Goal: Information Seeking & Learning: Learn about a topic

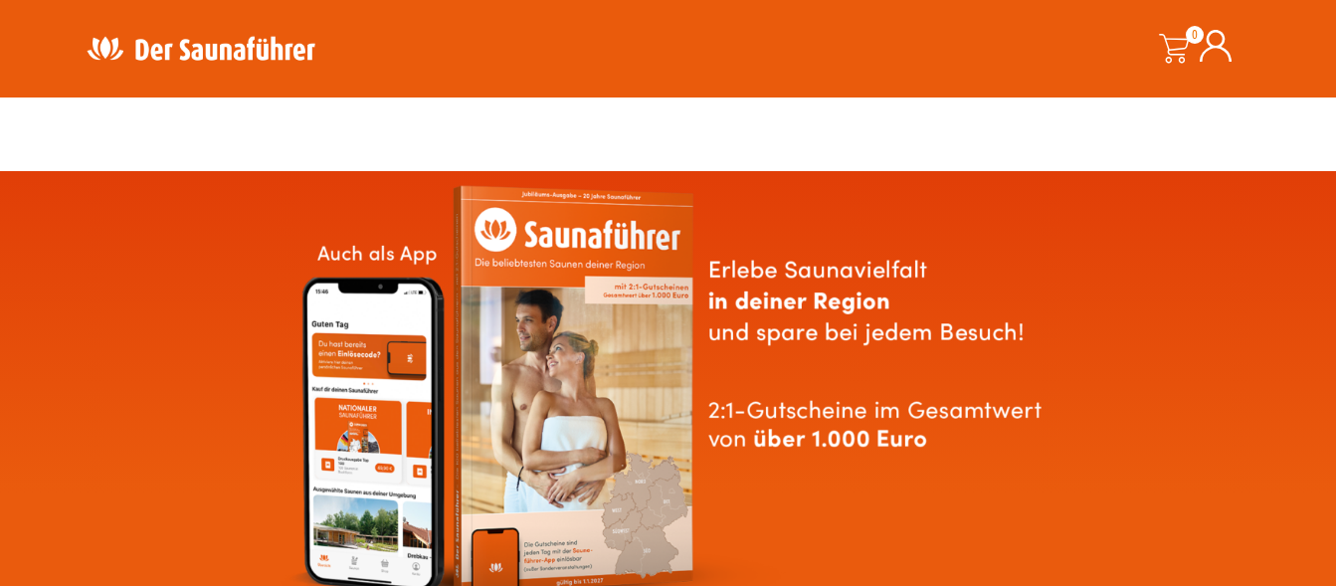
scroll to position [710, 0]
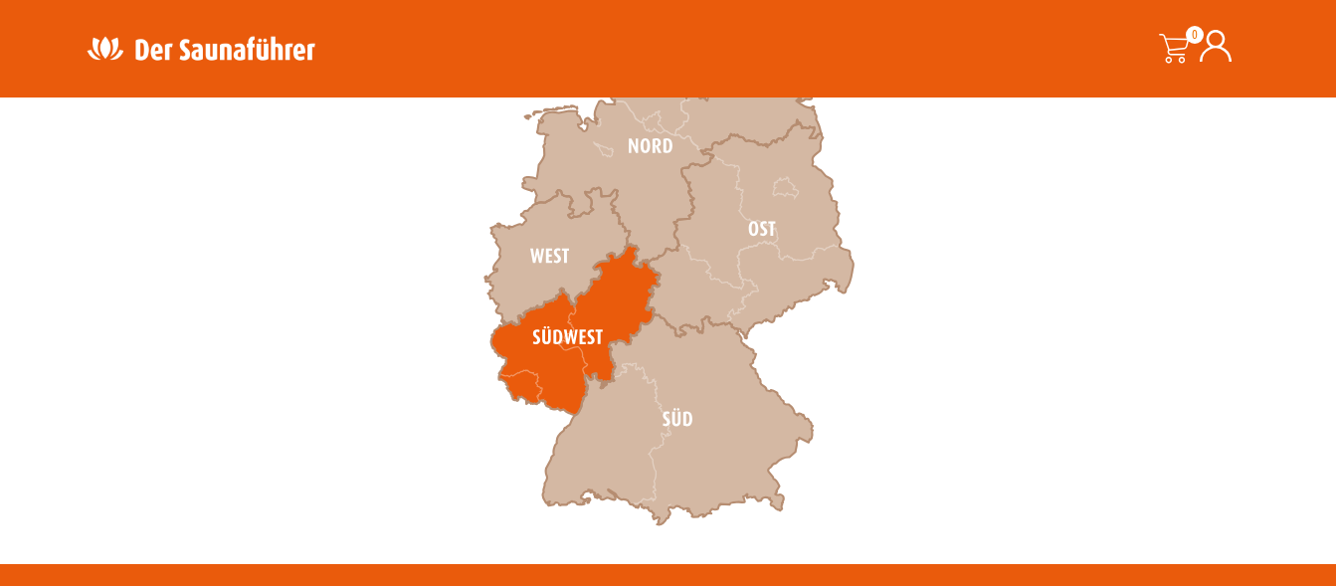
click at [595, 325] on icon at bounding box center [574, 330] width 169 height 171
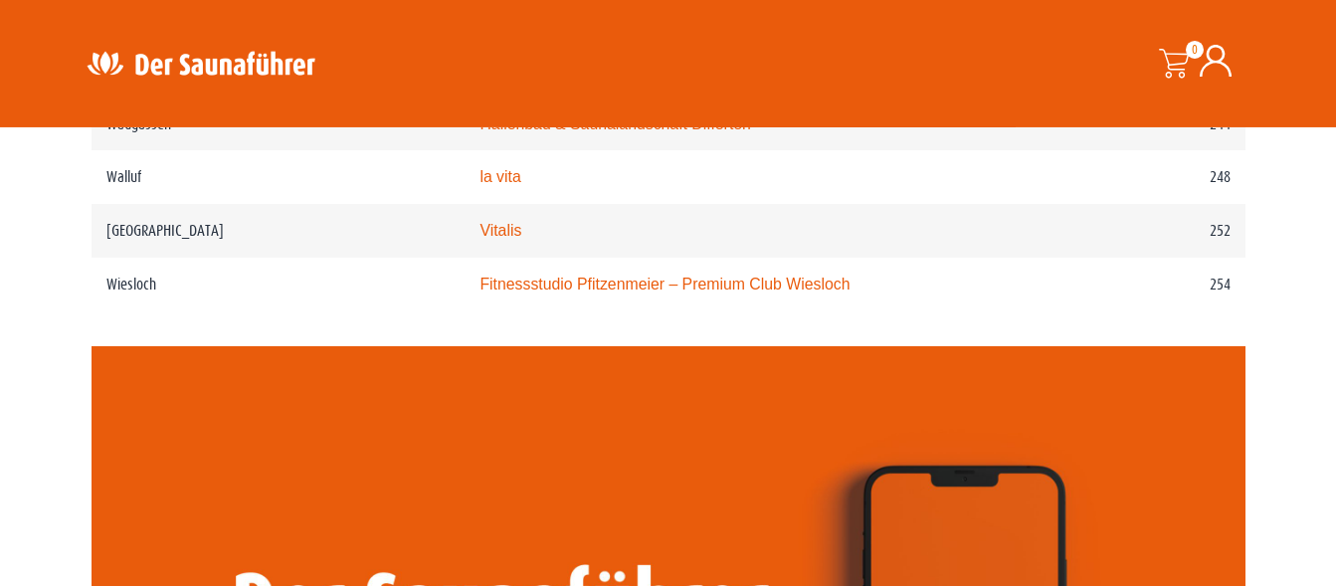
scroll to position [4363, 0]
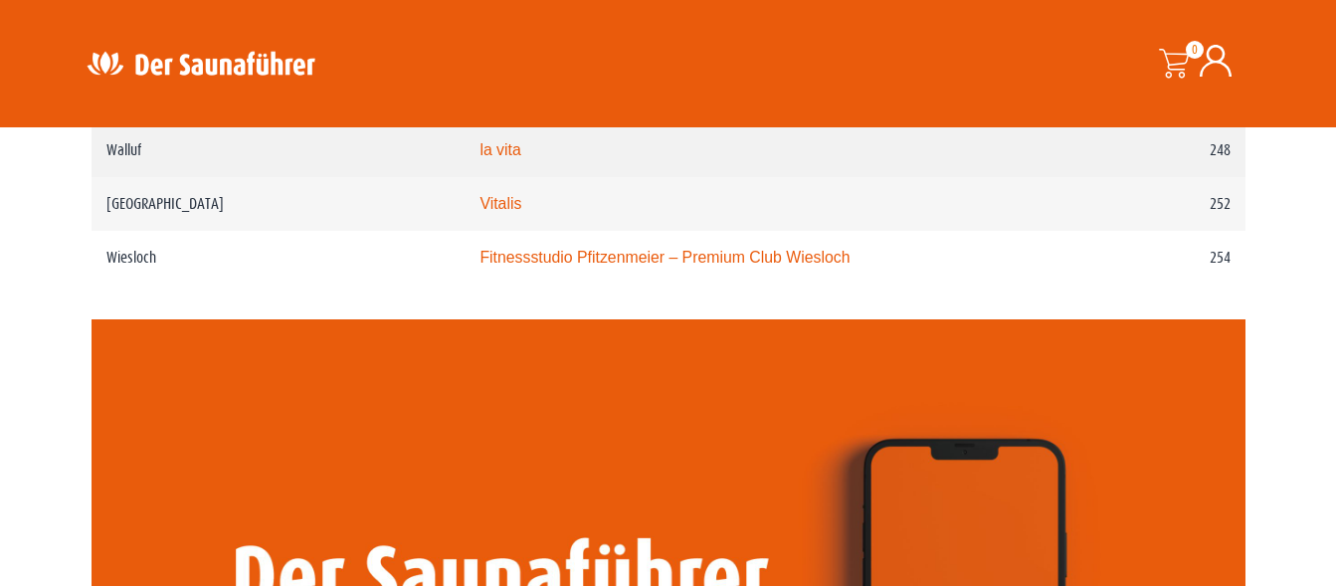
click at [479, 158] on link "la vita" at bounding box center [499, 149] width 41 height 17
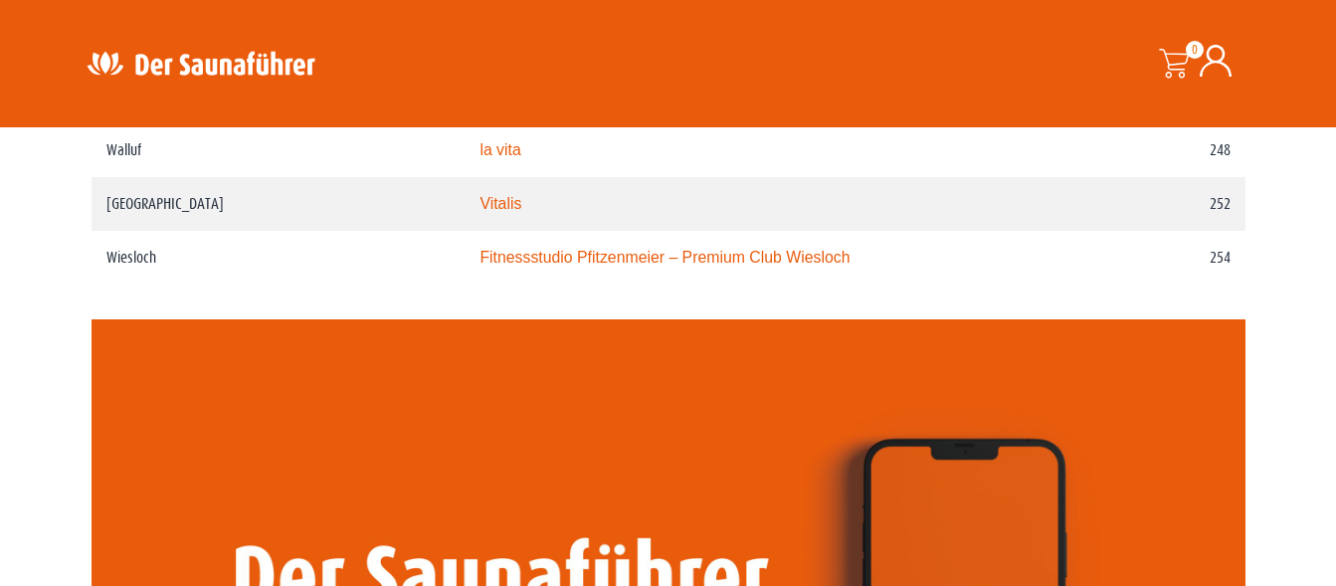
click at [479, 212] on link "Vitalis" at bounding box center [500, 203] width 42 height 17
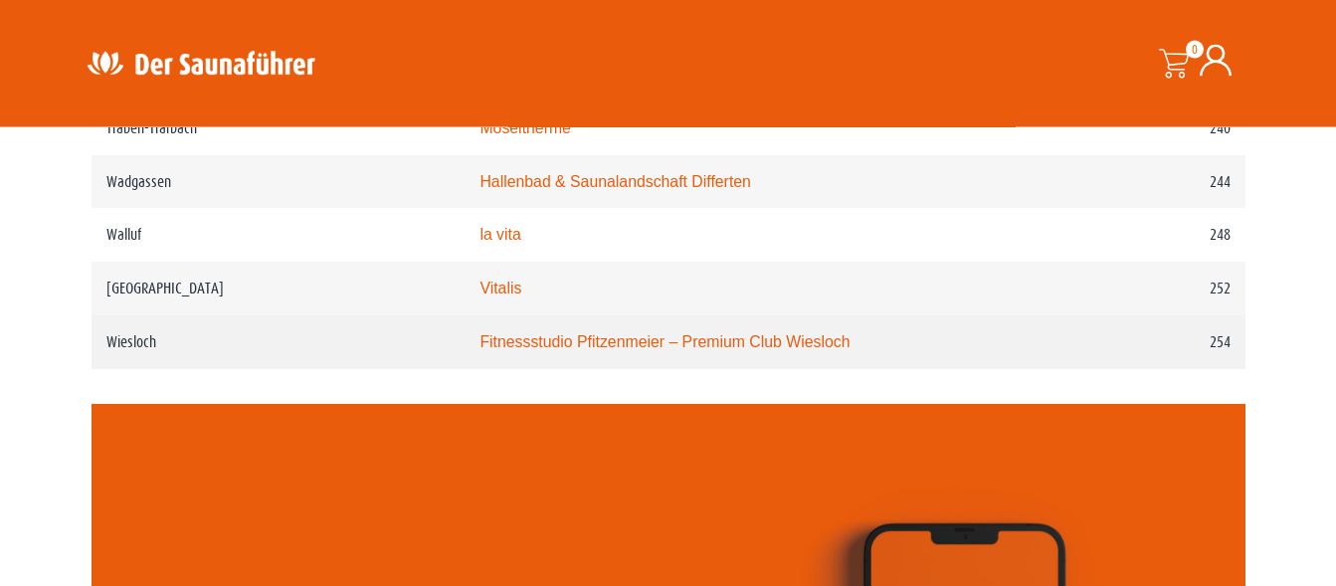
scroll to position [4262, 0]
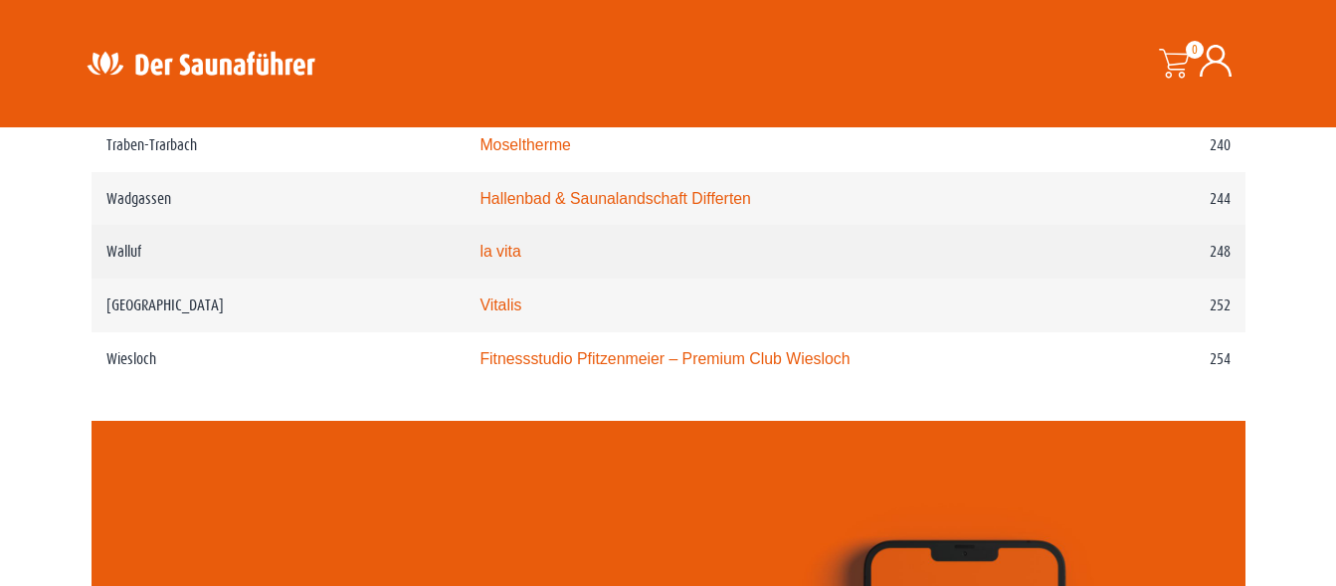
click at [479, 260] on link "la vita" at bounding box center [499, 251] width 41 height 17
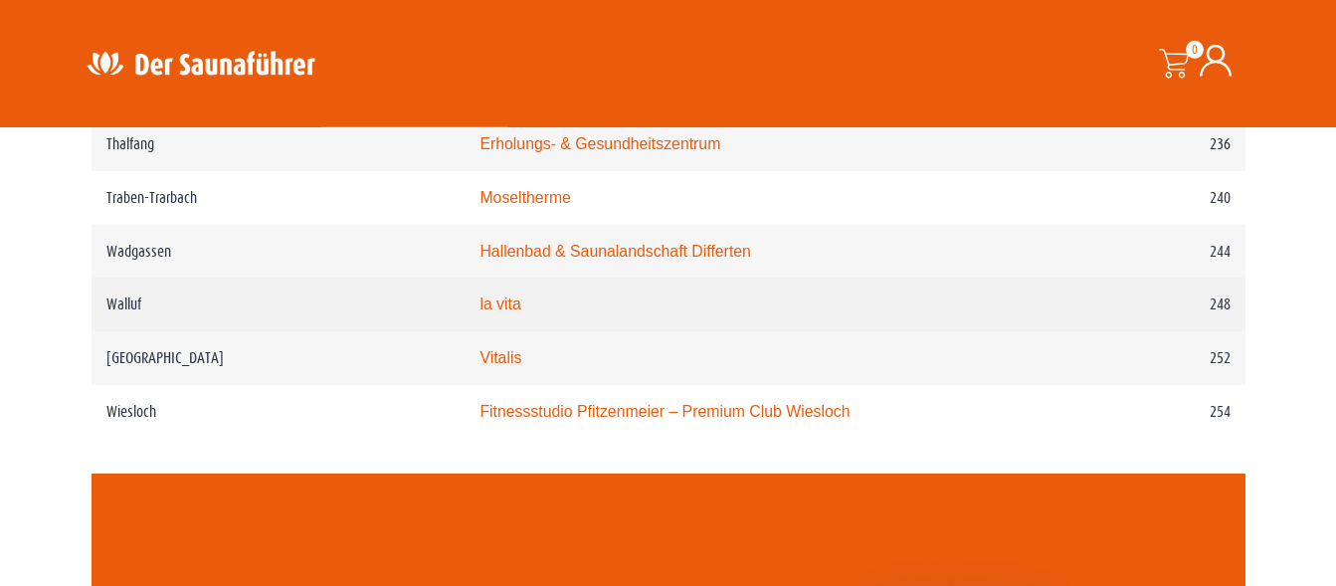
scroll to position [4160, 0]
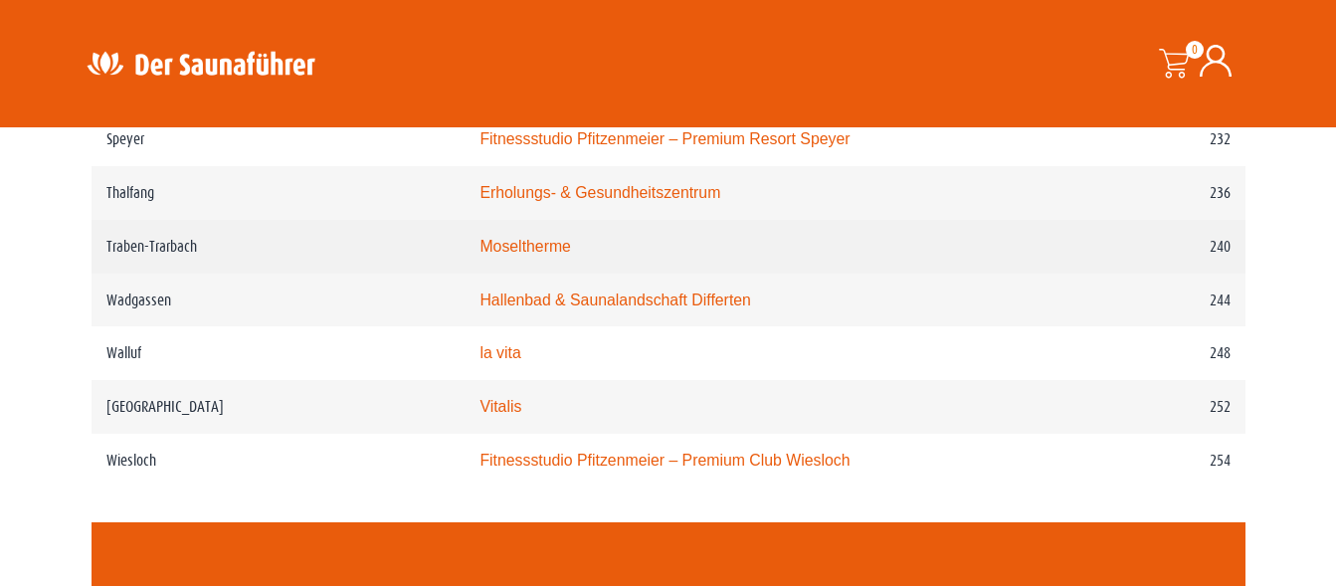
click at [479, 255] on link "Moseltherme" at bounding box center [524, 246] width 91 height 17
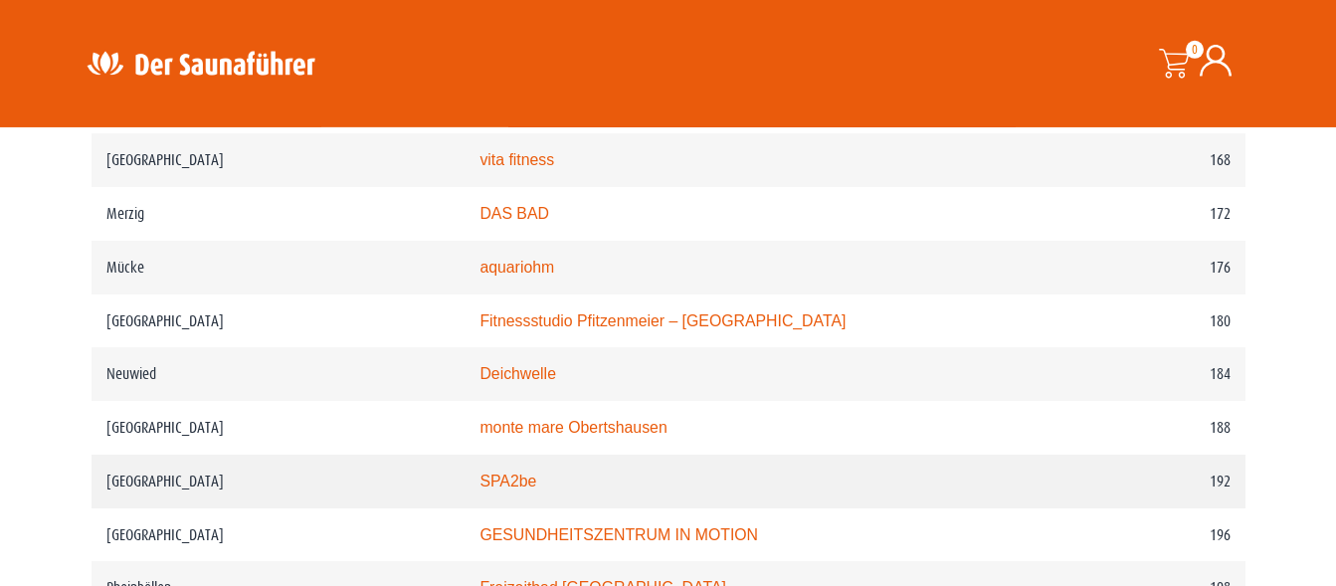
scroll to position [3145, 0]
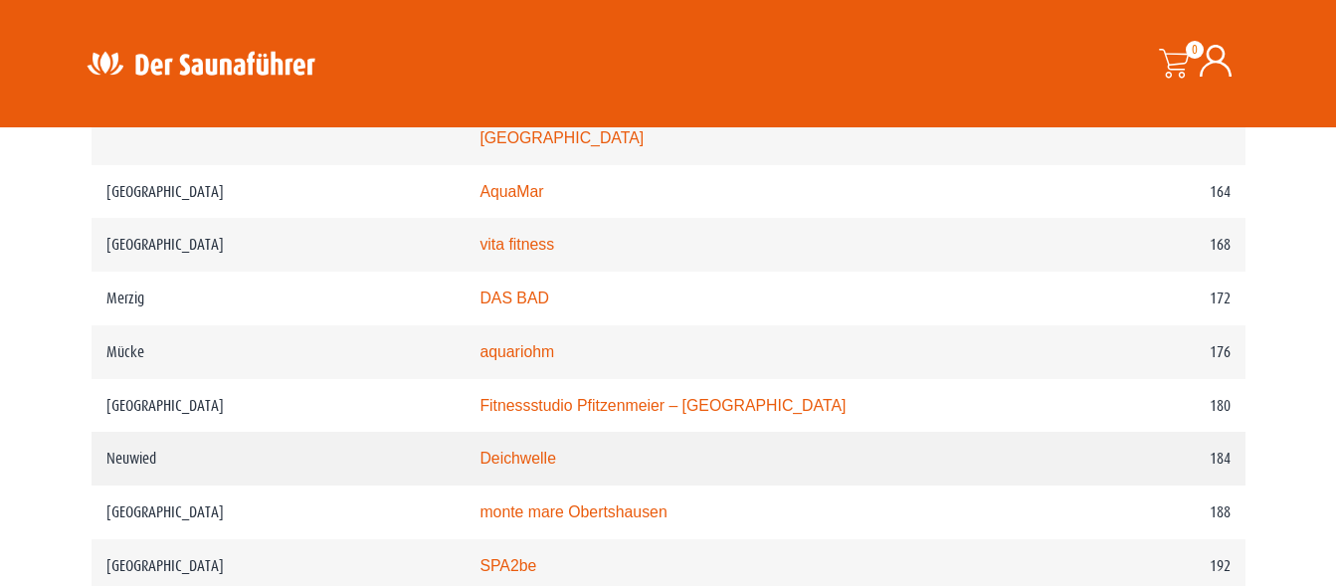
click at [479, 467] on link "Deichwelle" at bounding box center [517, 458] width 77 height 17
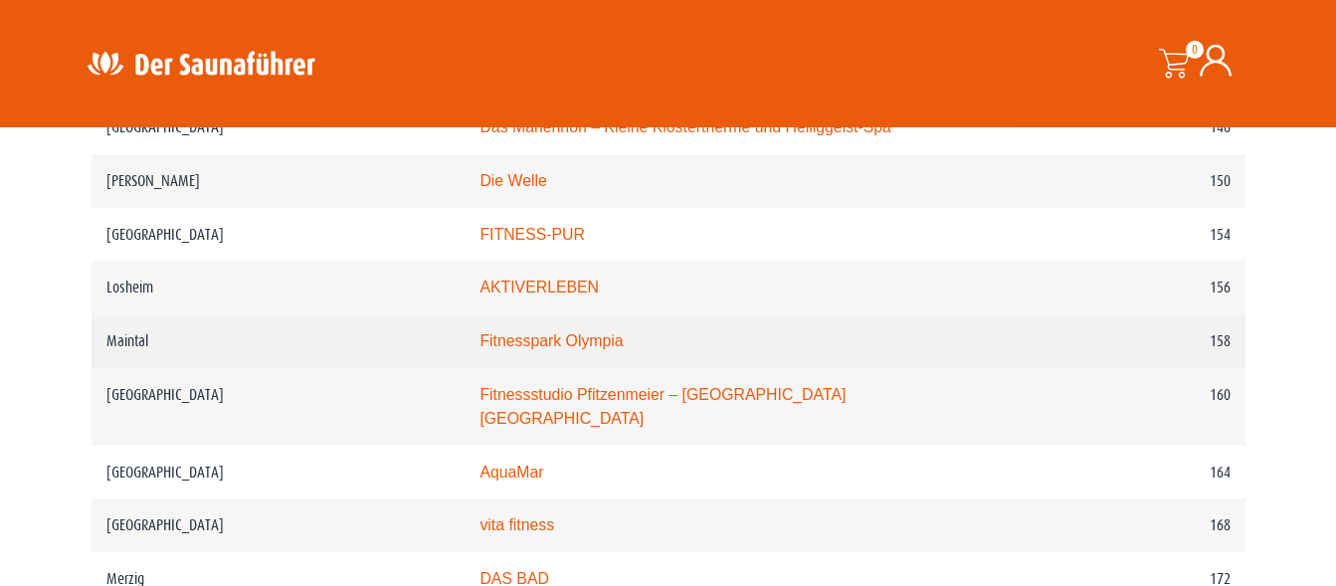
scroll to position [2841, 0]
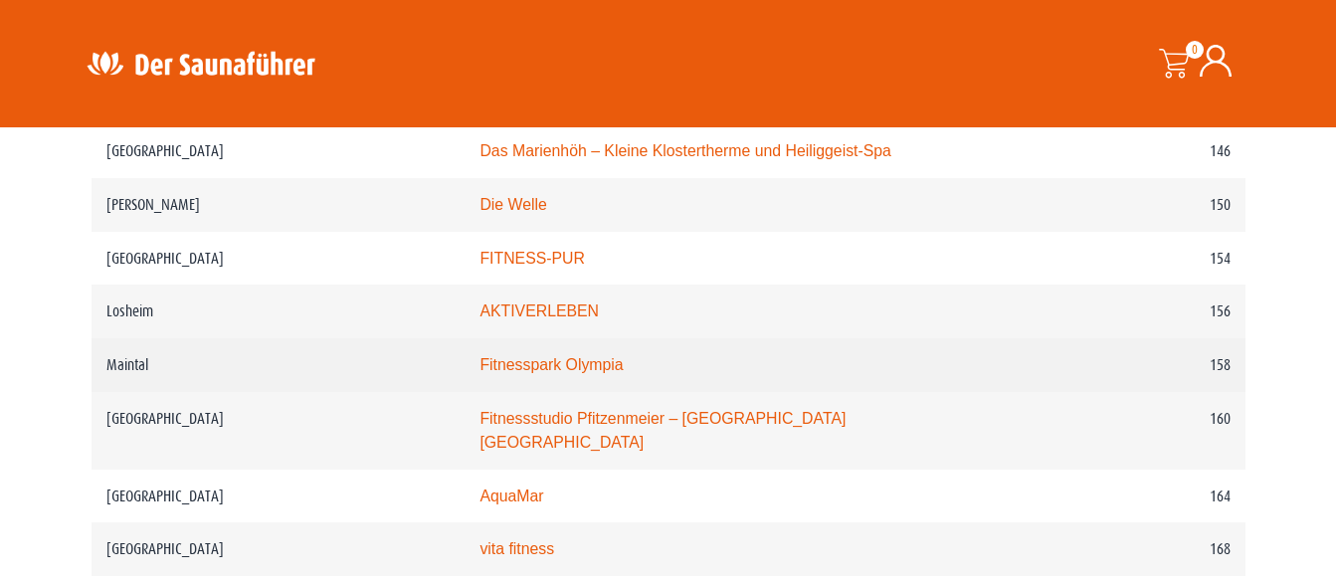
click at [535, 373] on link "Fitnesspark Olympia" at bounding box center [550, 364] width 143 height 17
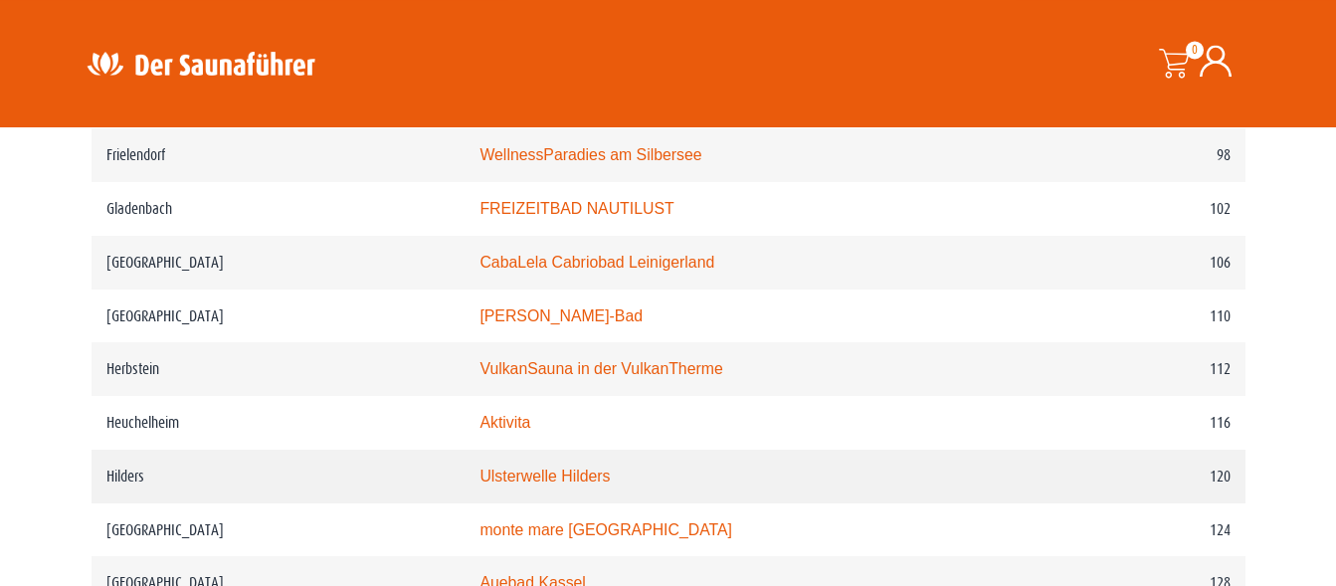
scroll to position [2131, 0]
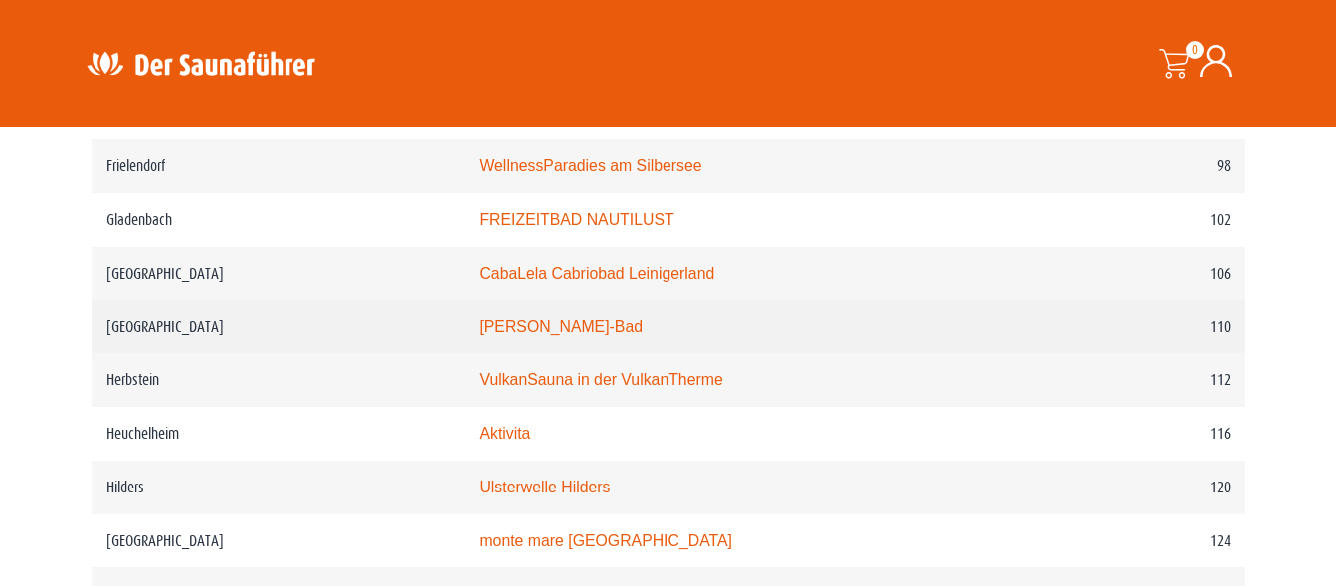
click at [494, 335] on link "Heinrich-Fischer-Bad" at bounding box center [560, 326] width 163 height 17
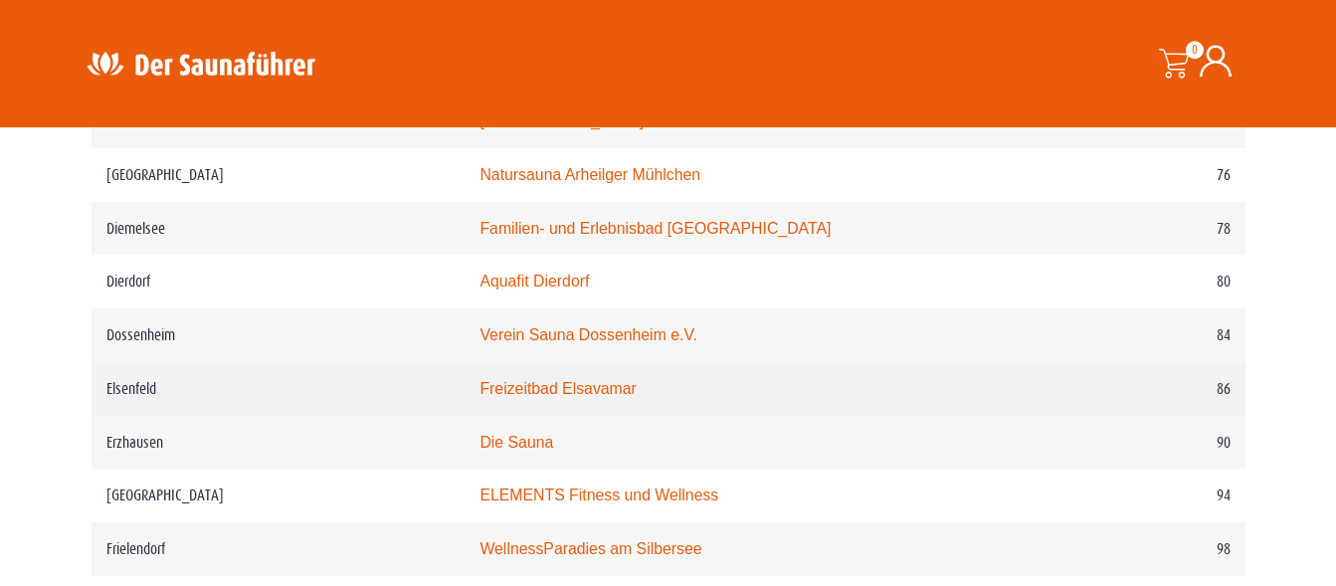
scroll to position [1725, 0]
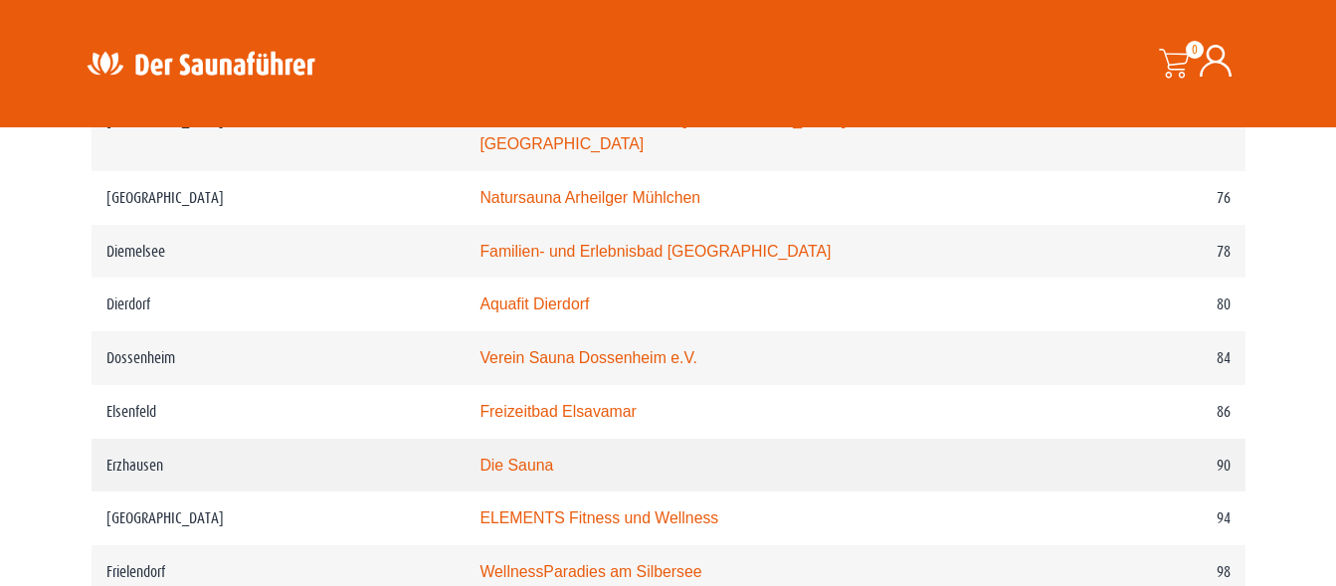
click at [479, 474] on link "Die Sauna" at bounding box center [516, 465] width 74 height 17
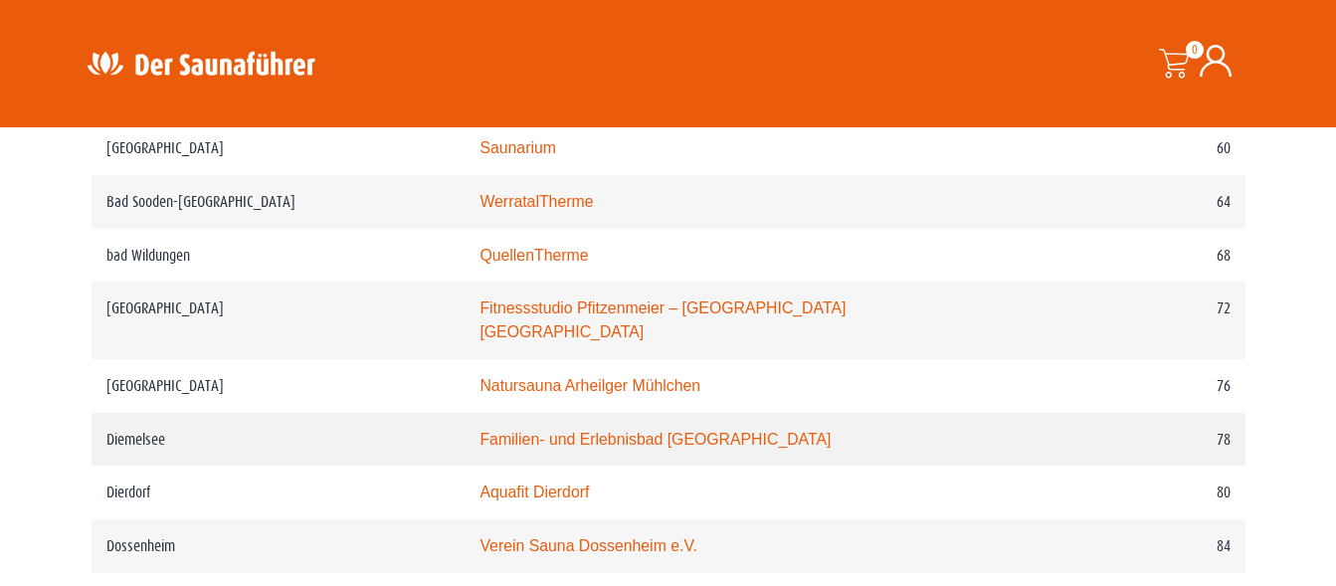
scroll to position [1522, 0]
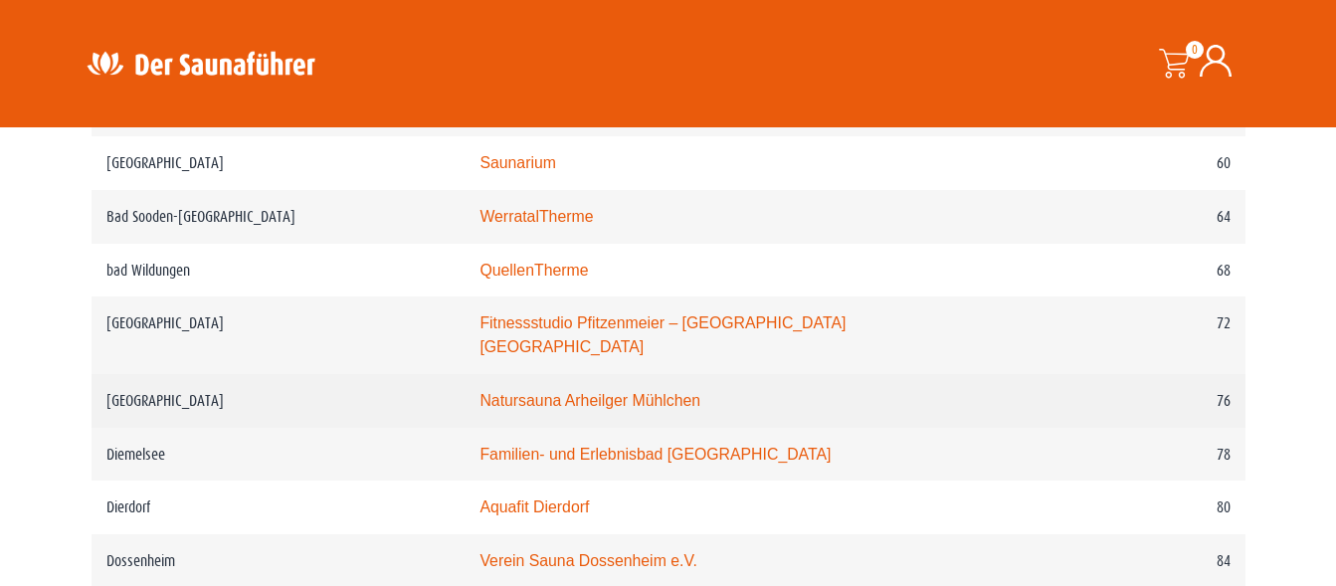
click at [499, 409] on link "Natursauna Arheilger Mühlchen" at bounding box center [589, 400] width 221 height 17
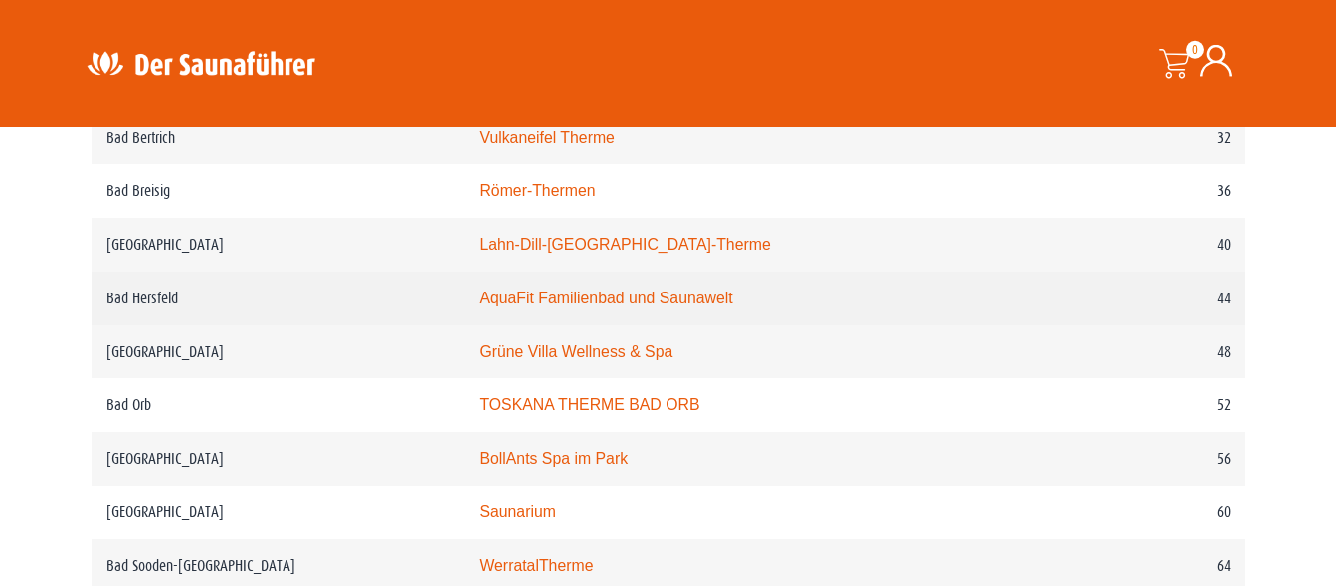
scroll to position [1116, 0]
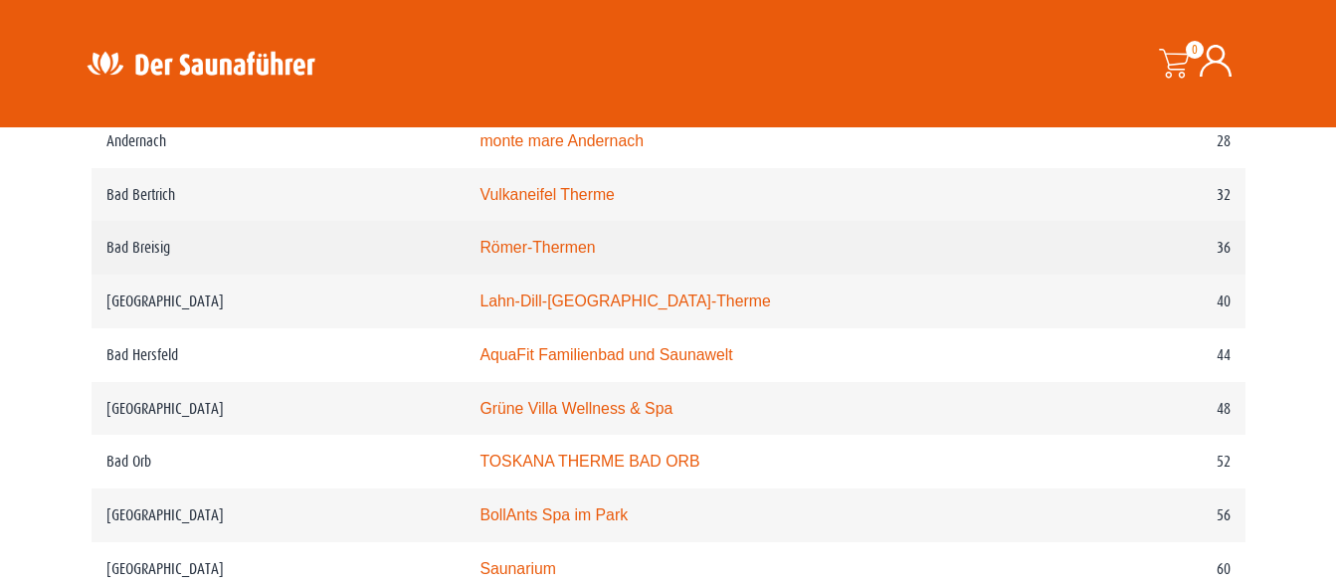
click at [479, 256] on link "Römer-Thermen" at bounding box center [536, 247] width 115 height 17
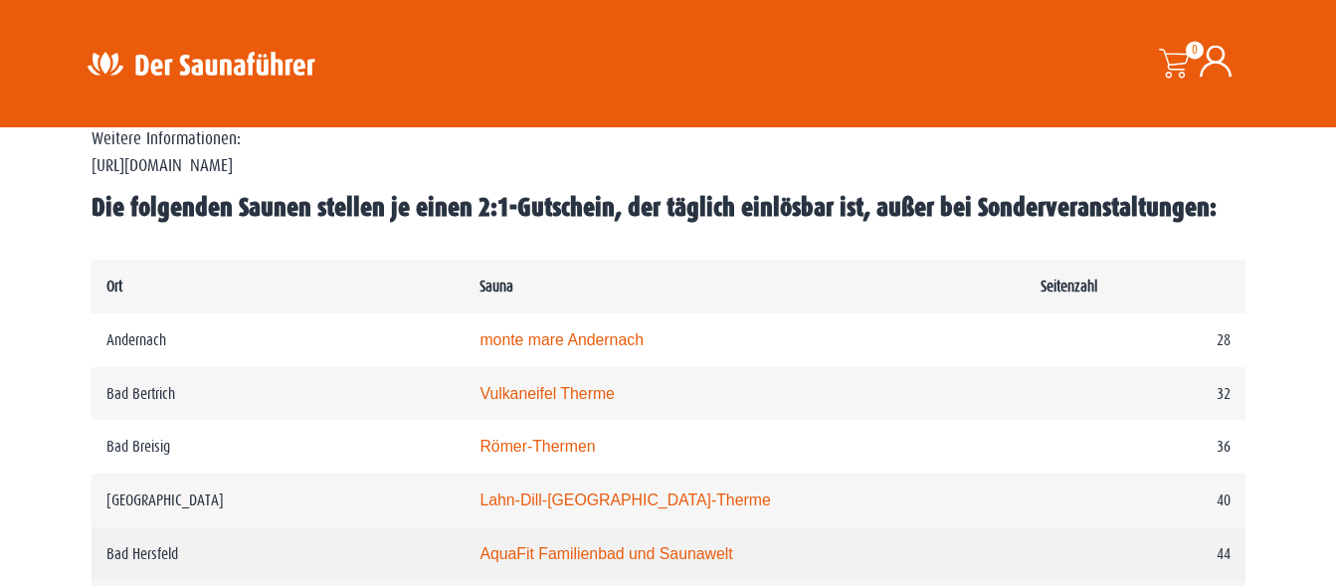
scroll to position [913, 0]
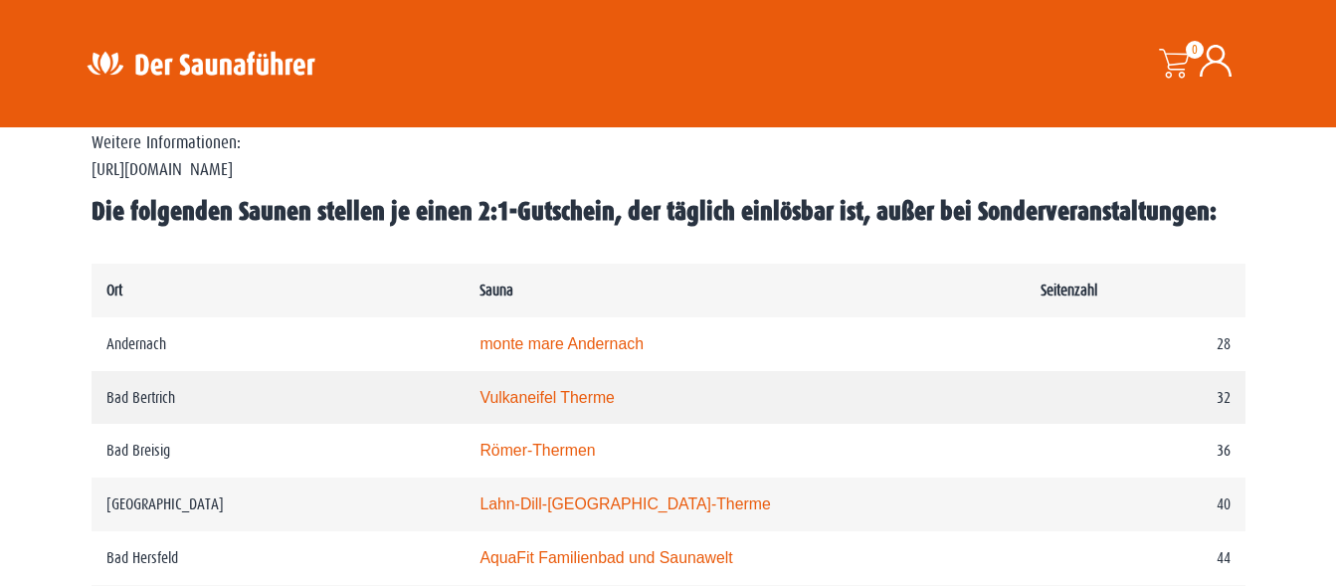
click at [479, 406] on link "Vulkaneifel Therme" at bounding box center [546, 397] width 135 height 17
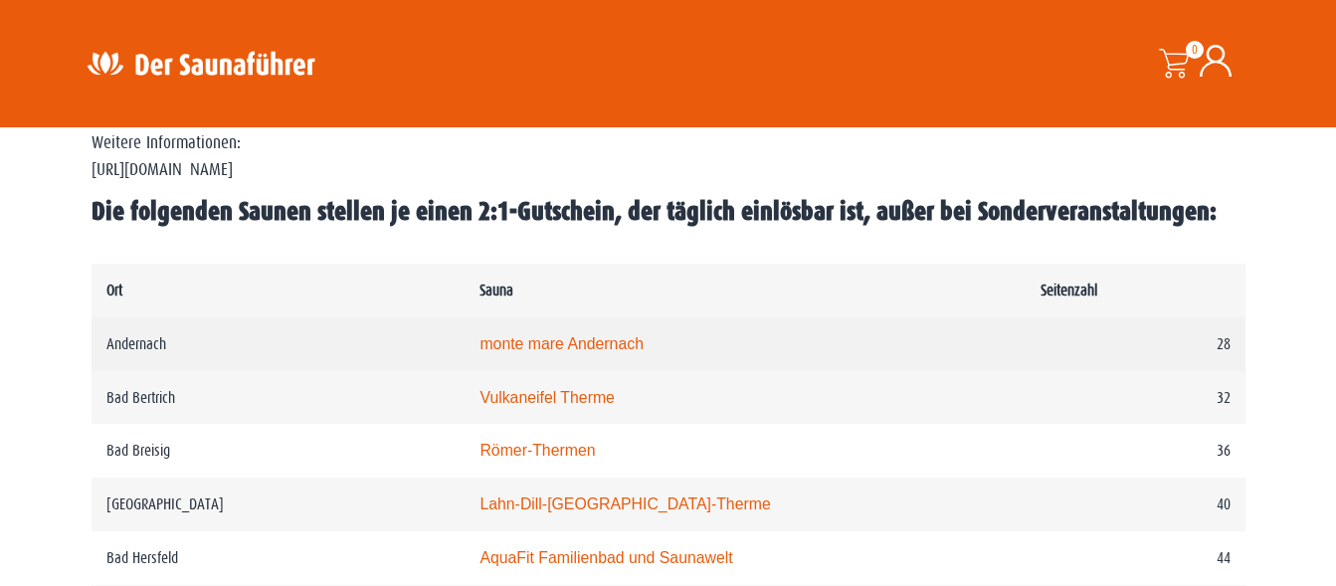
click at [505, 352] on link "monte mare Andernach" at bounding box center [561, 343] width 164 height 17
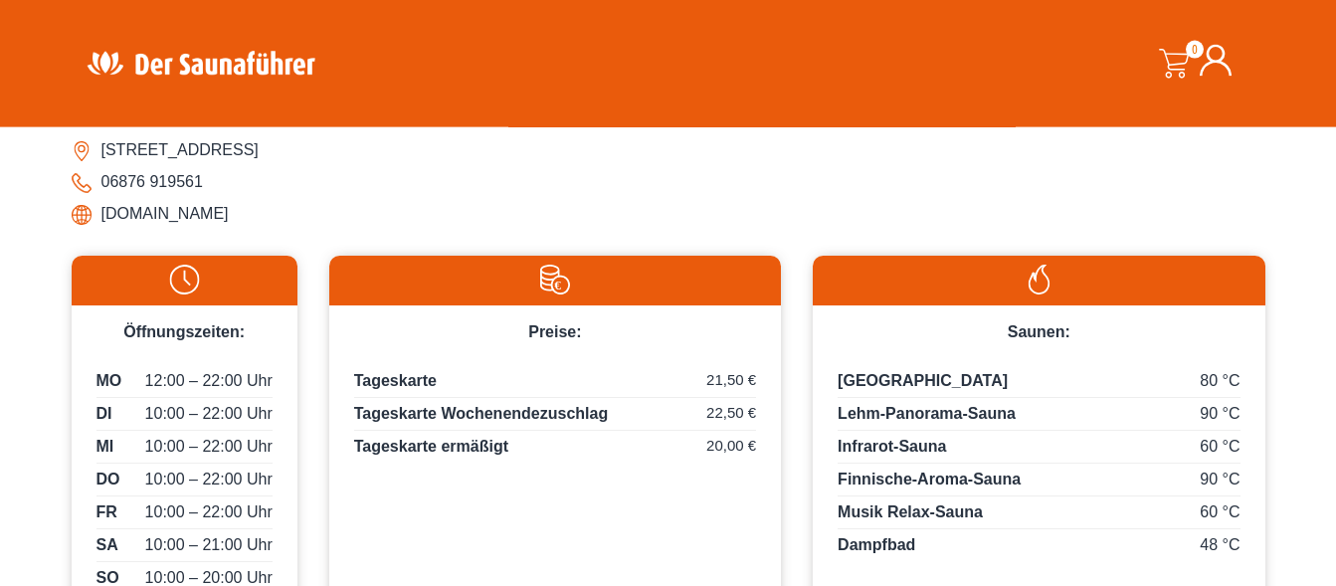
scroll to position [812, 0]
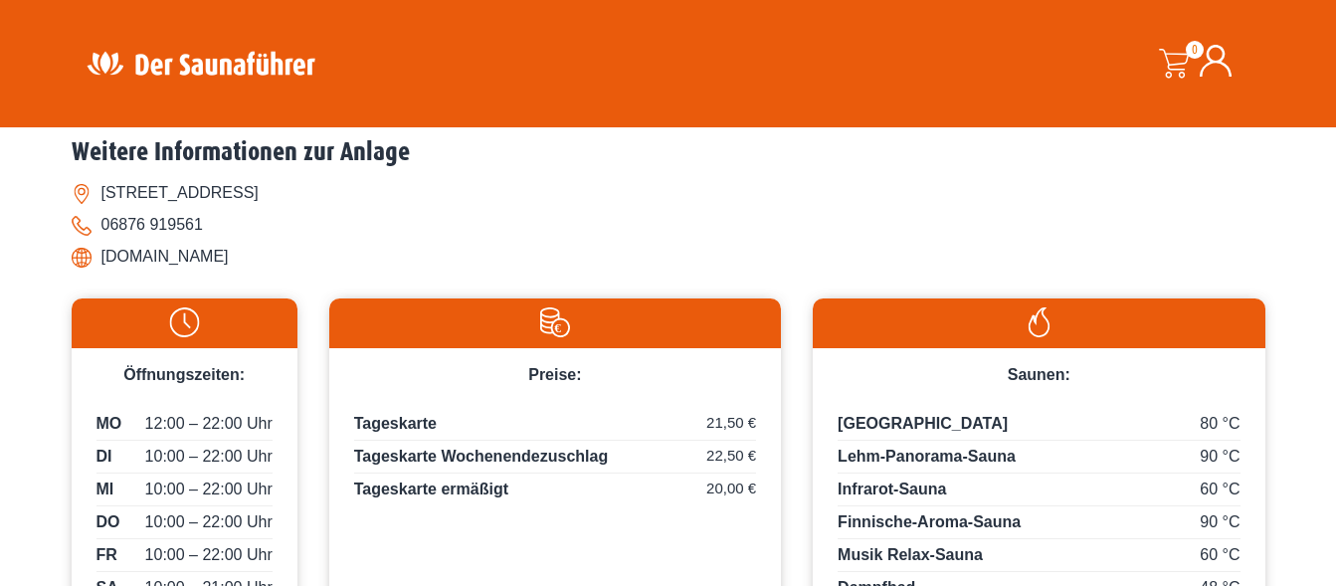
click at [234, 262] on li "[DOMAIN_NAME]" at bounding box center [669, 257] width 1194 height 32
drag, startPoint x: 300, startPoint y: 260, endPoint x: 103, endPoint y: 257, distance: 197.0
click at [103, 257] on li "[DOMAIN_NAME]" at bounding box center [669, 257] width 1194 height 32
copy li "[DOMAIN_NAME]"
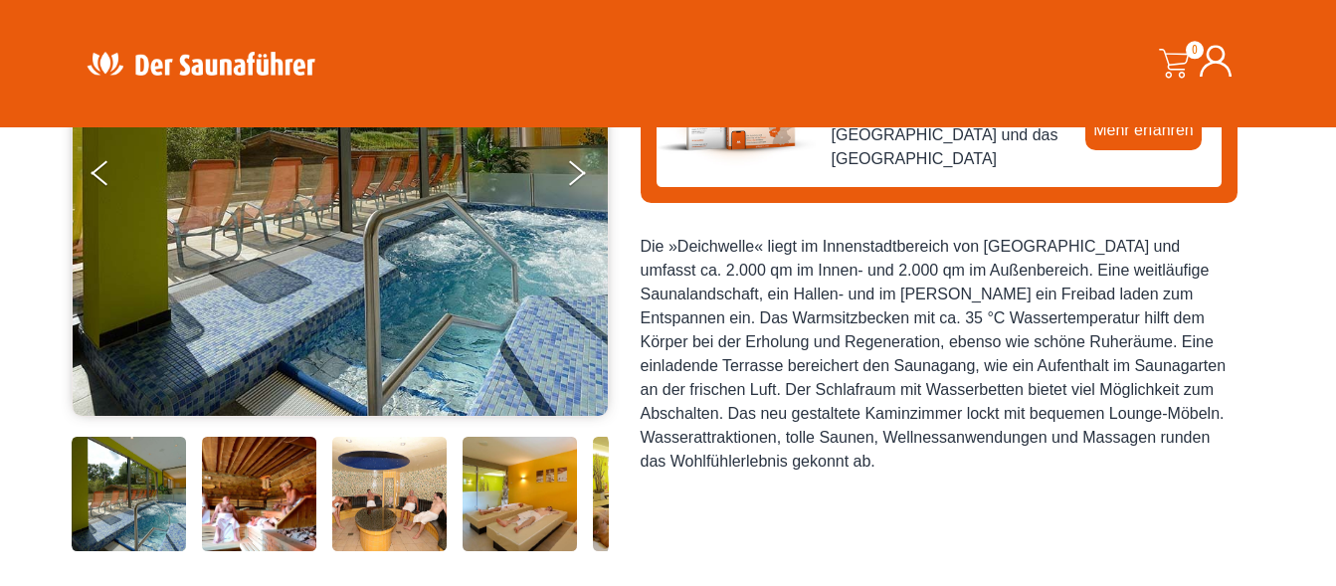
scroll to position [406, 0]
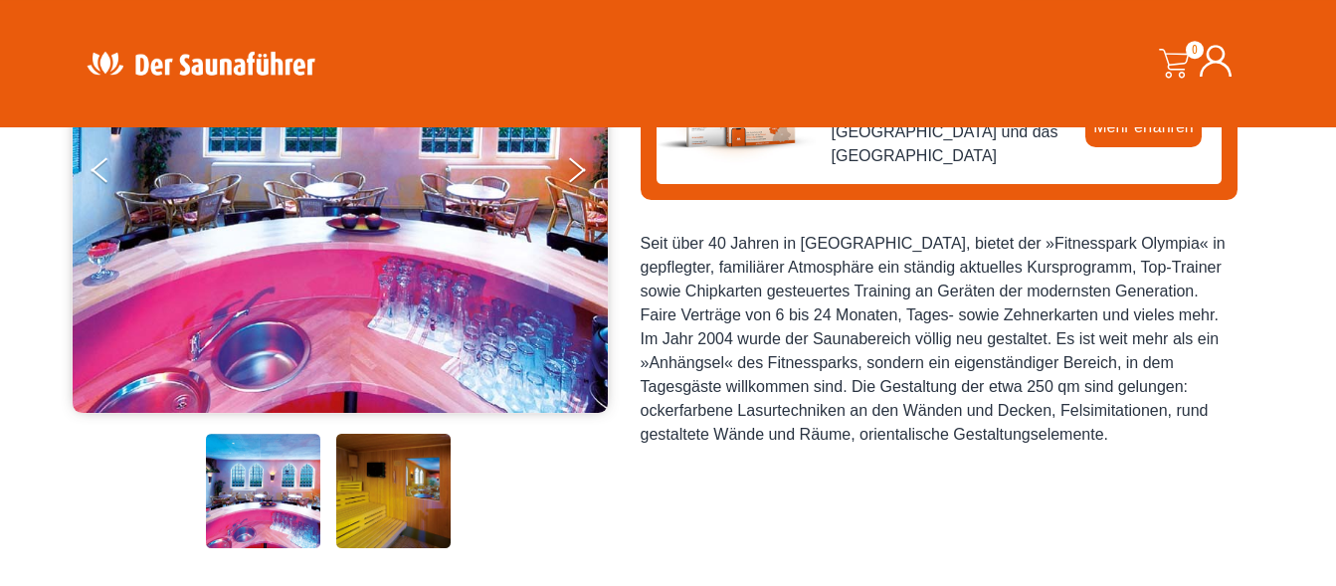
scroll to position [304, 0]
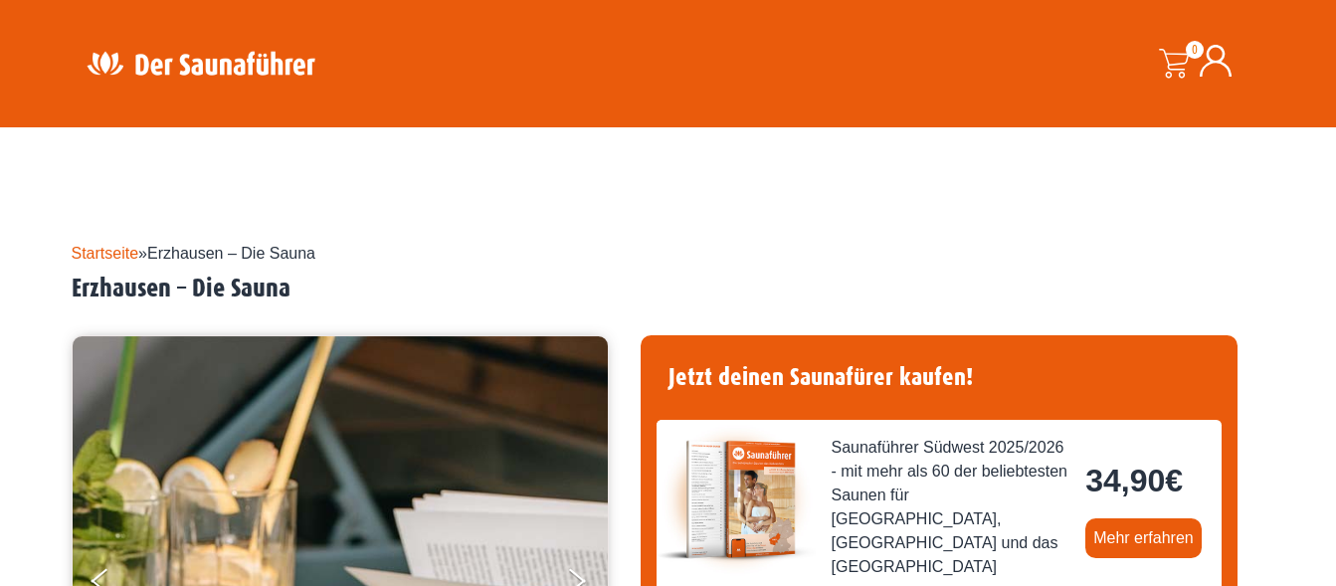
scroll to position [406, 0]
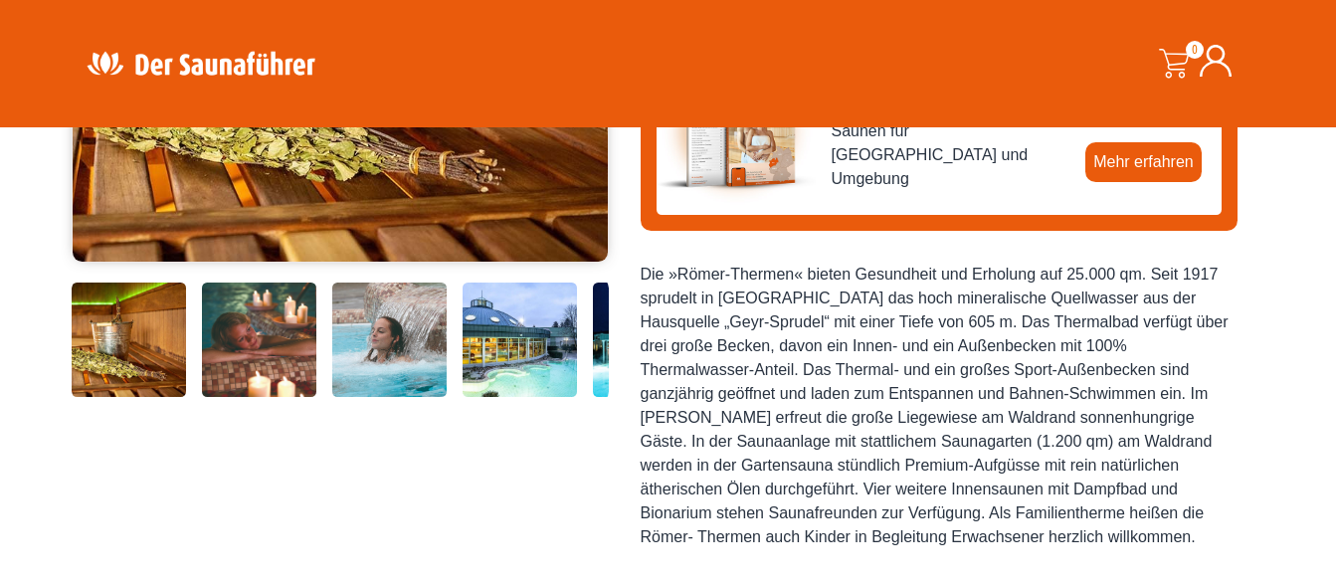
scroll to position [609, 0]
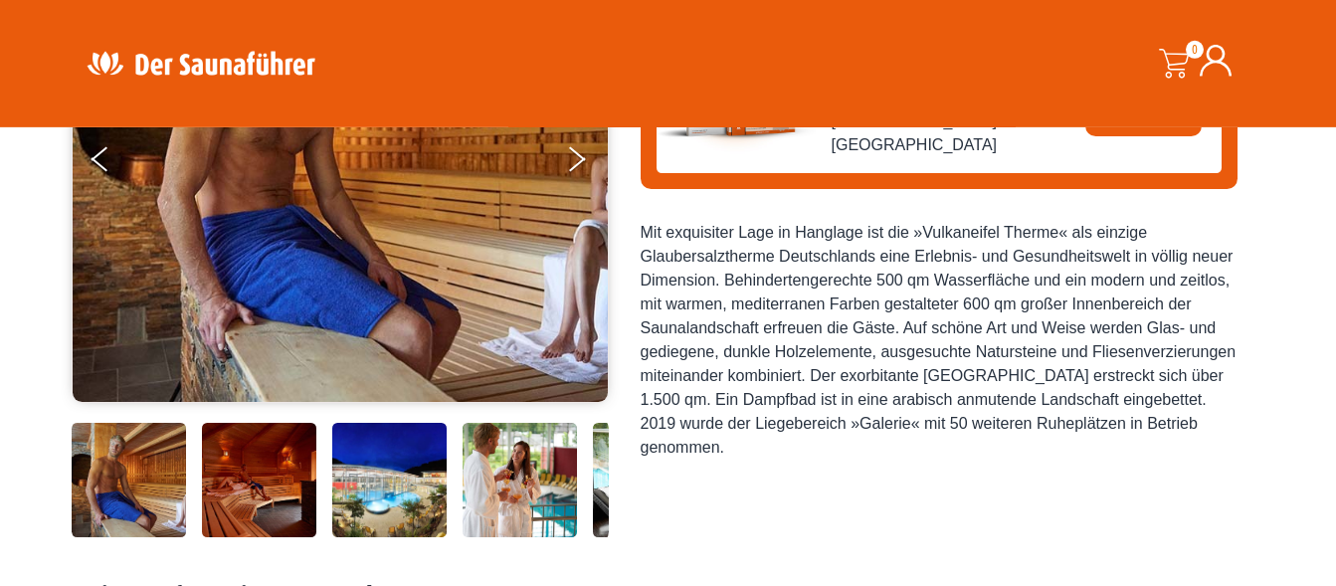
scroll to position [406, 0]
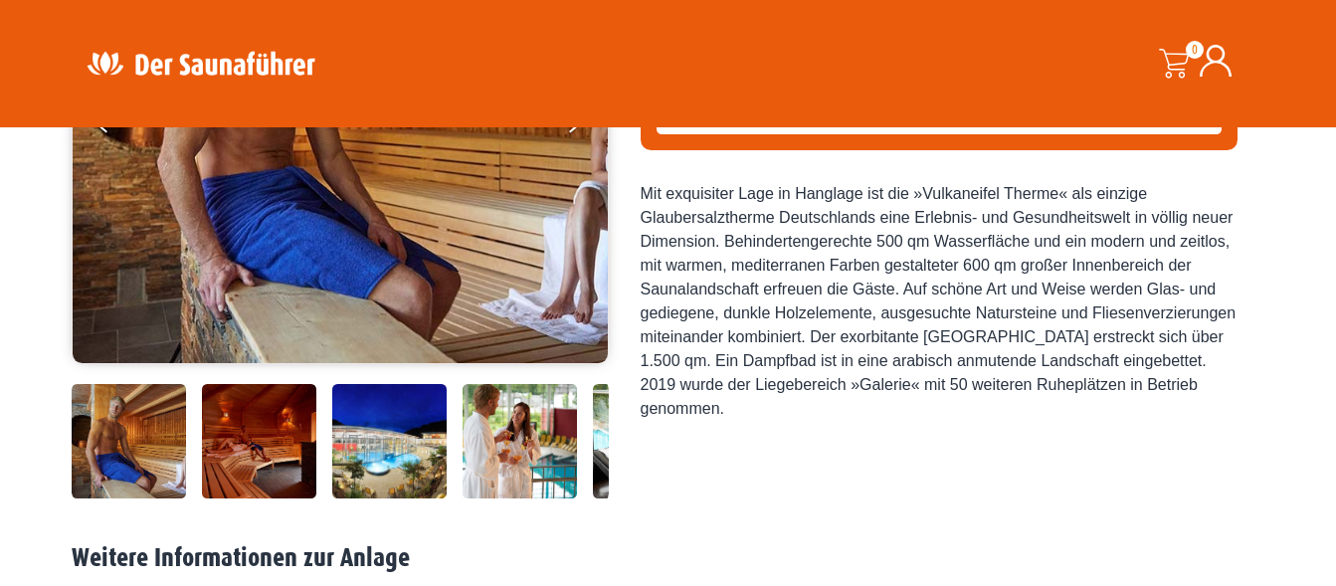
click at [225, 463] on img at bounding box center [259, 441] width 114 height 114
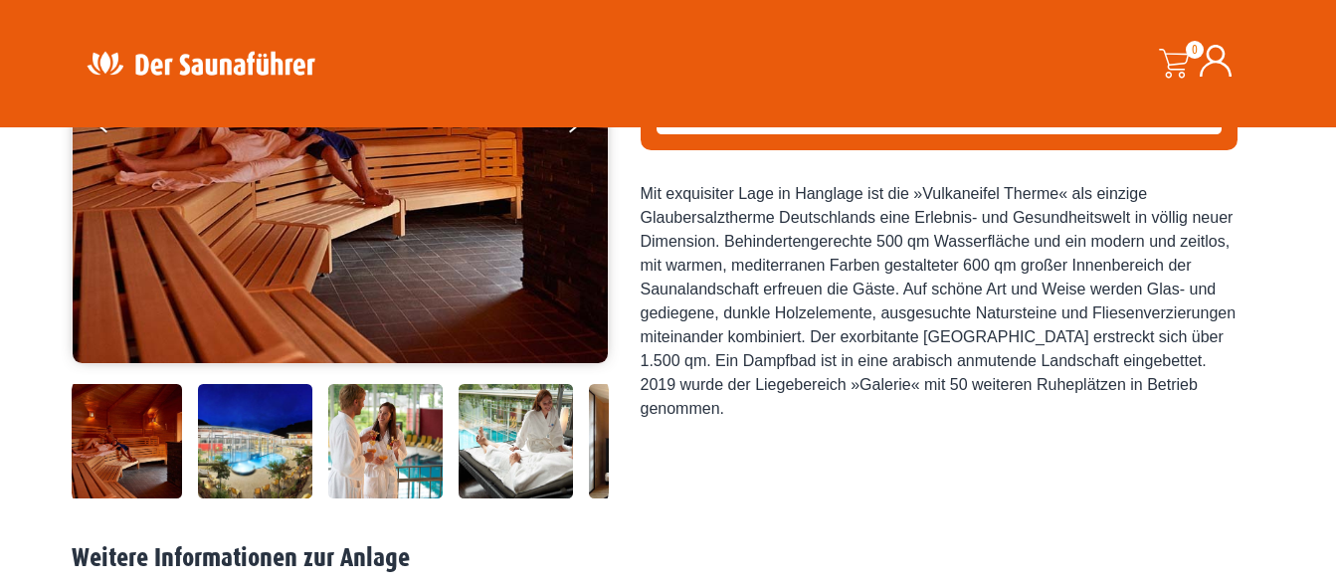
scroll to position [203, 0]
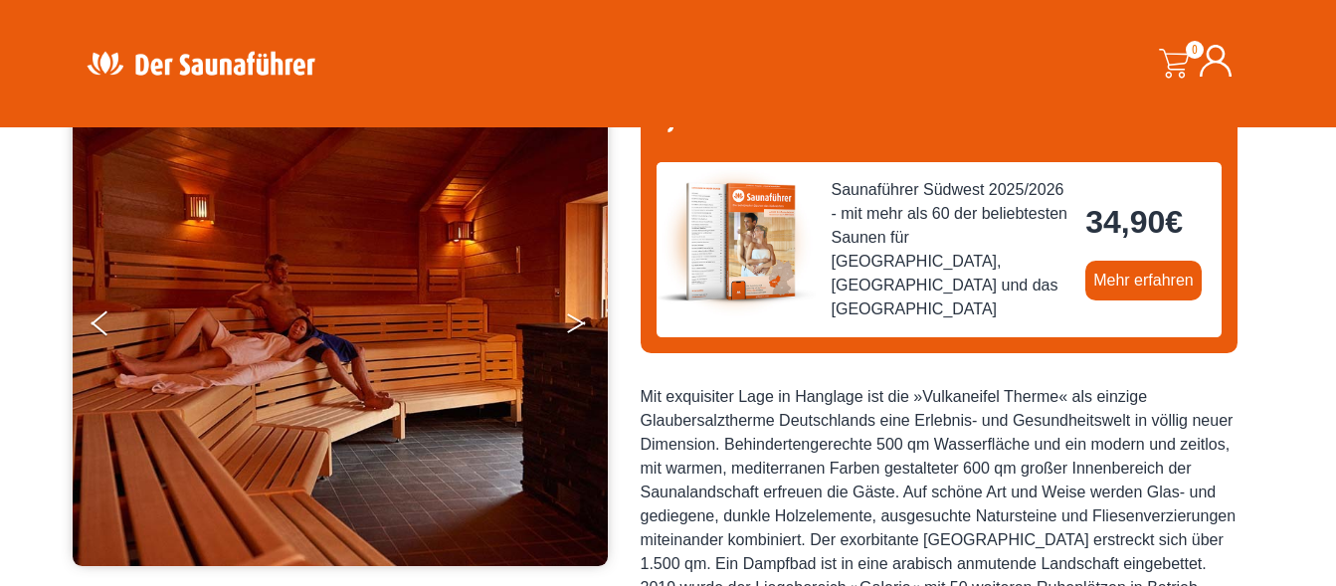
click at [569, 327] on button "Next" at bounding box center [590, 327] width 50 height 50
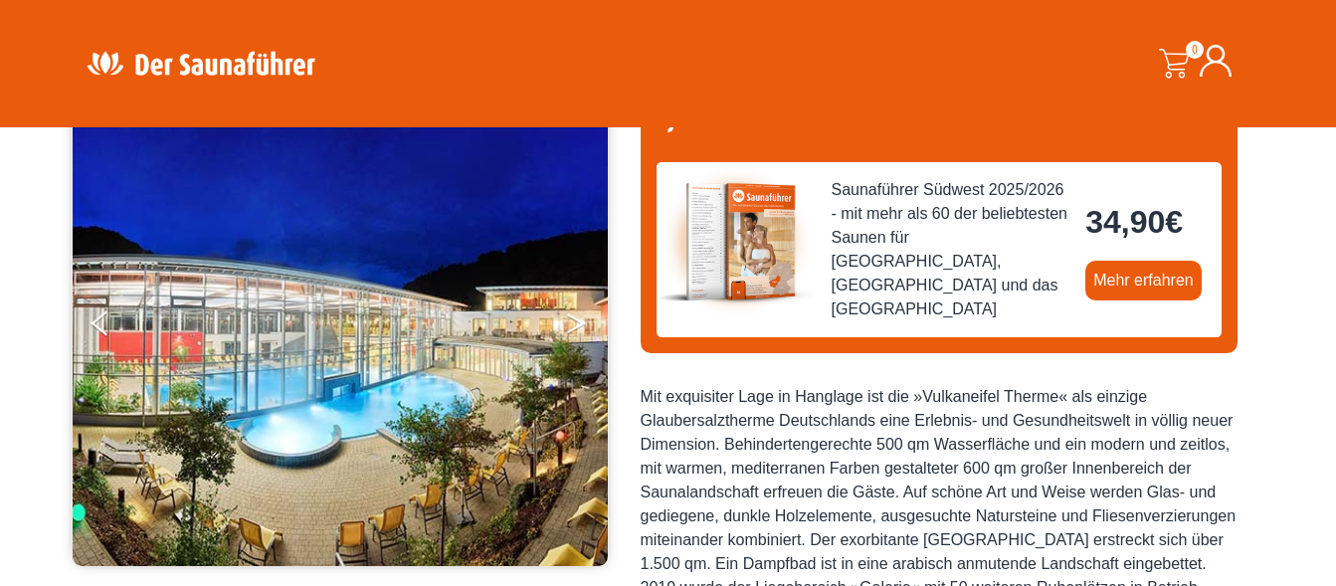
click at [569, 327] on button "Next" at bounding box center [590, 327] width 50 height 50
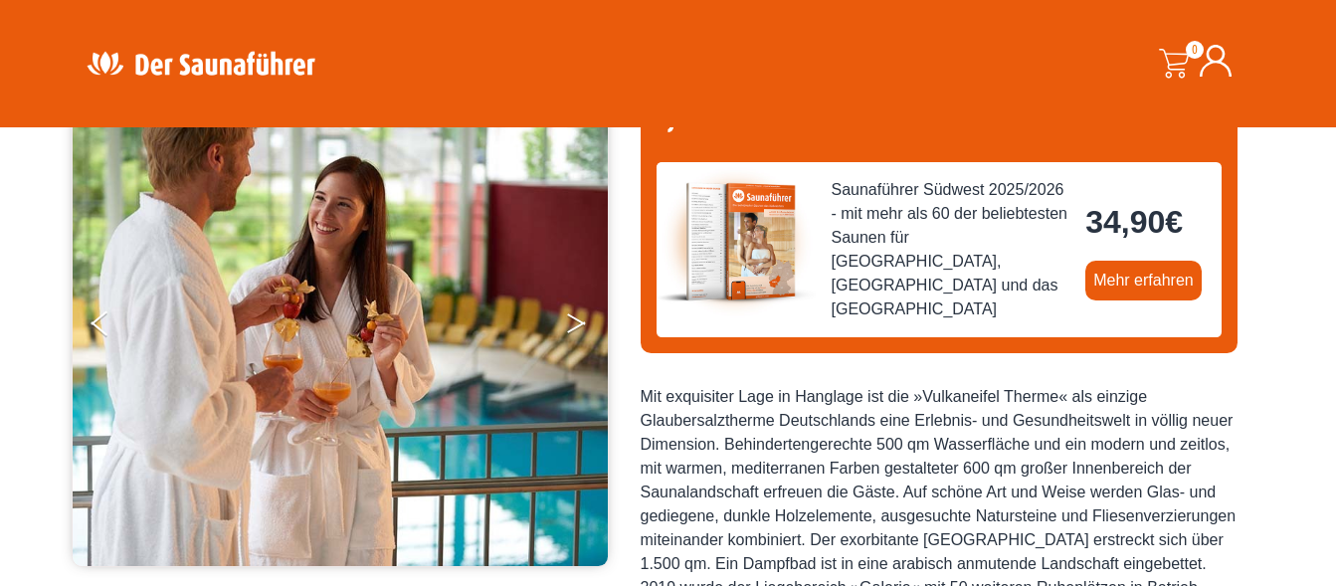
click at [569, 326] on button "Next" at bounding box center [590, 327] width 50 height 50
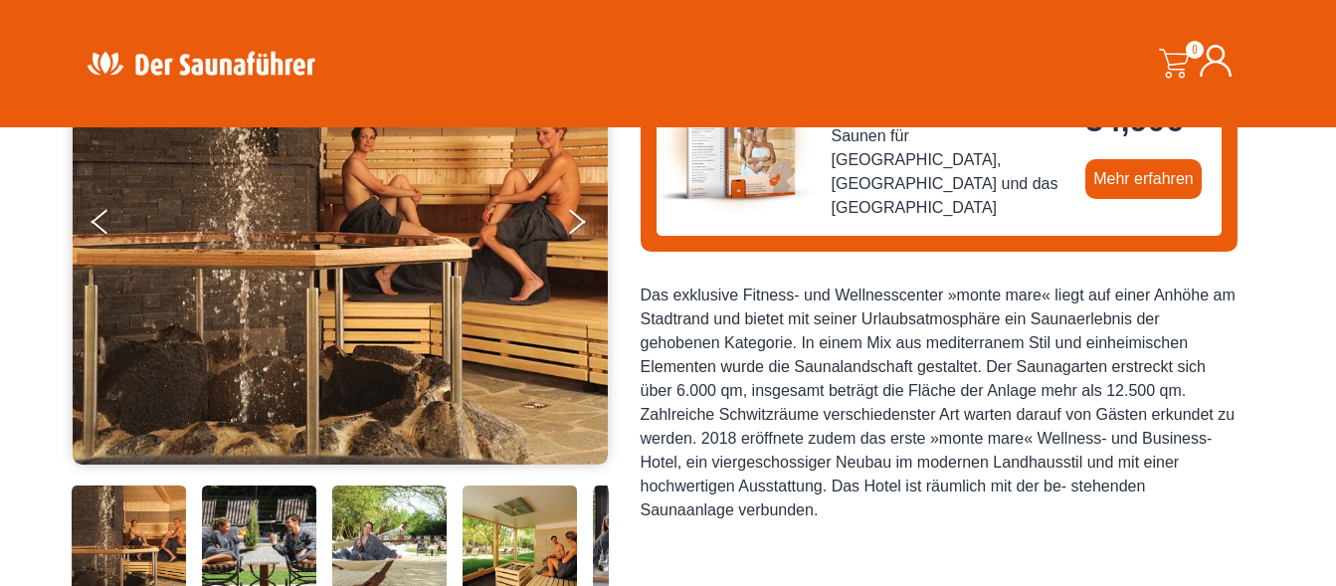
scroll to position [507, 0]
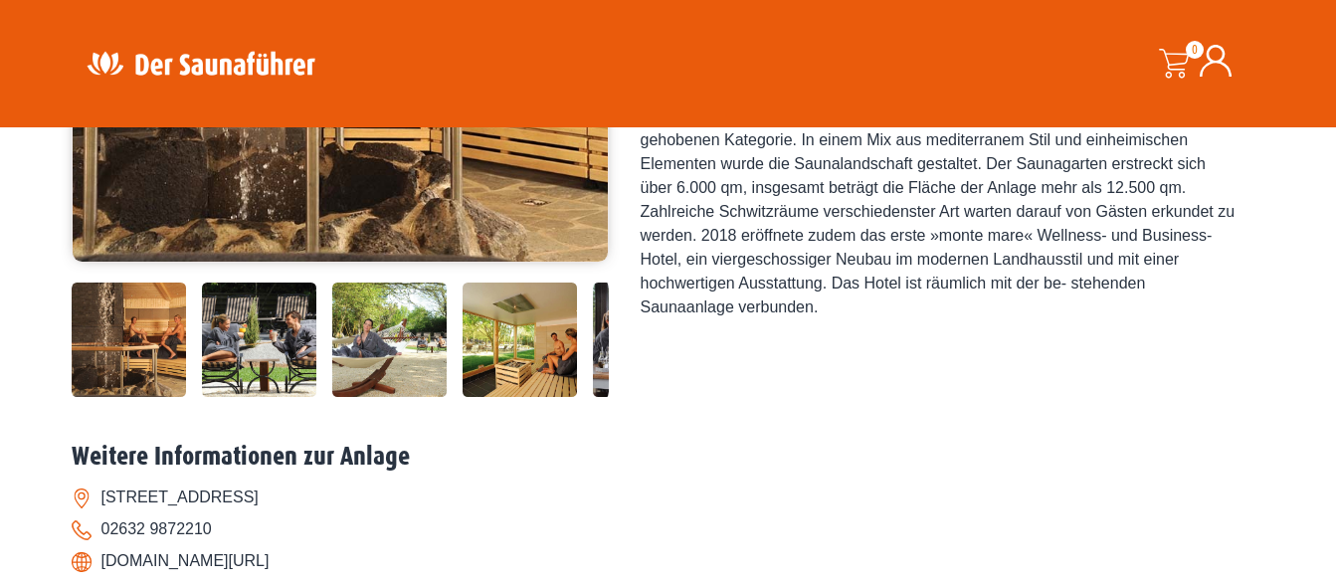
drag, startPoint x: 141, startPoint y: 357, endPoint x: 158, endPoint y: 344, distance: 21.3
click at [141, 356] on img at bounding box center [129, 340] width 114 height 114
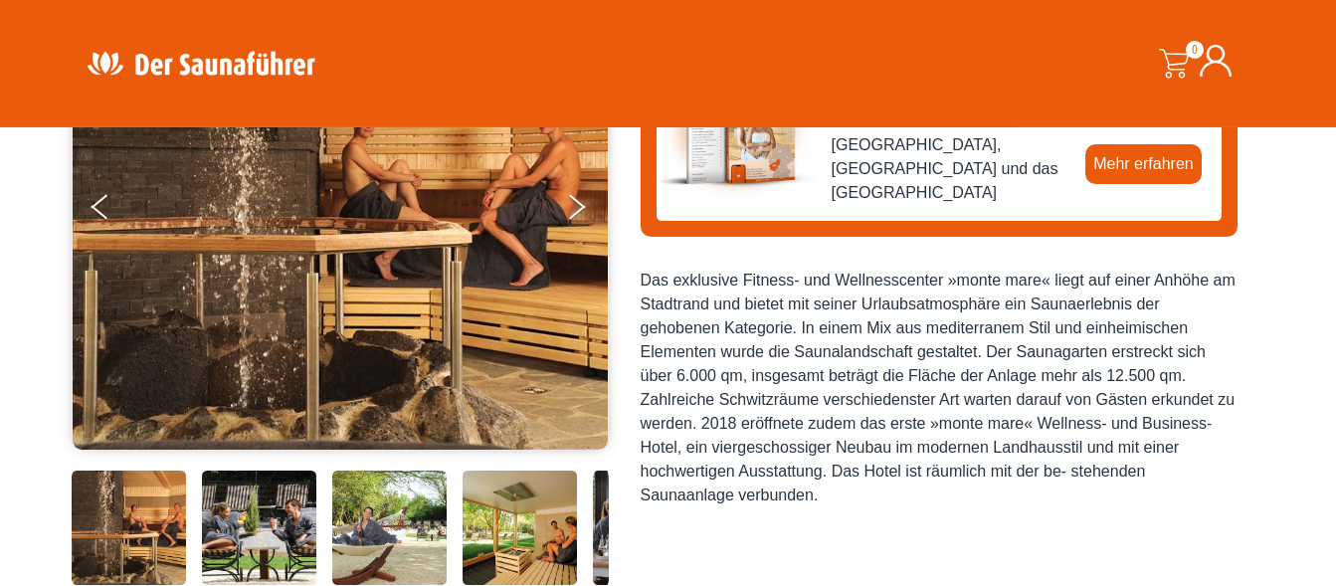
scroll to position [304, 0]
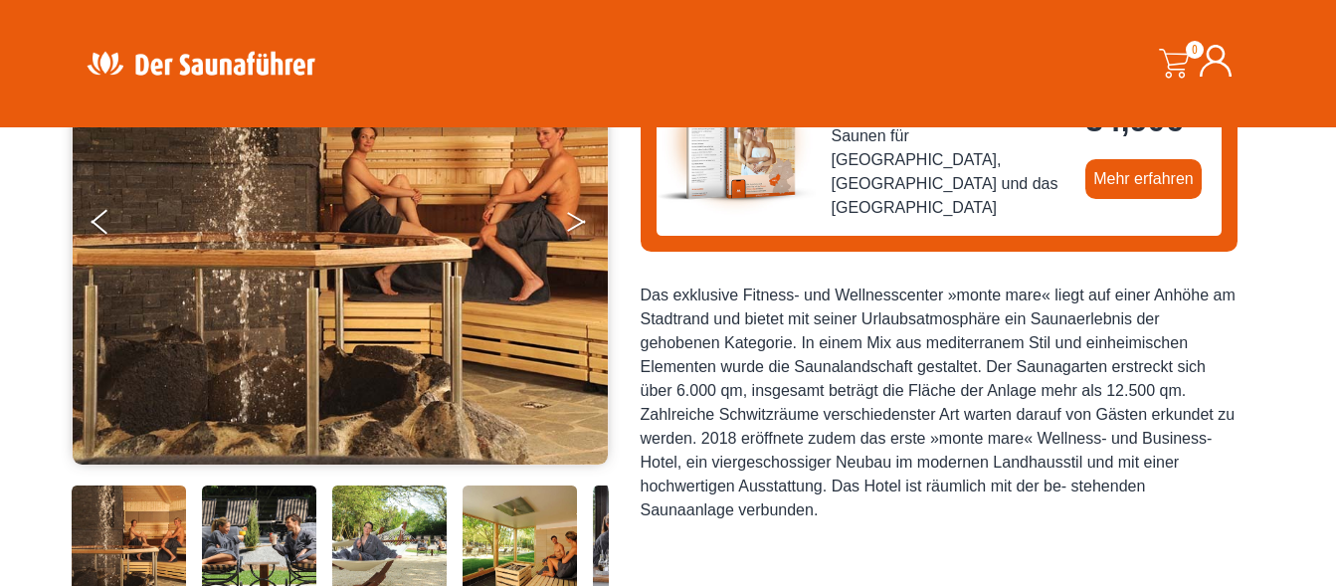
click at [570, 228] on button "Next" at bounding box center [590, 226] width 50 height 50
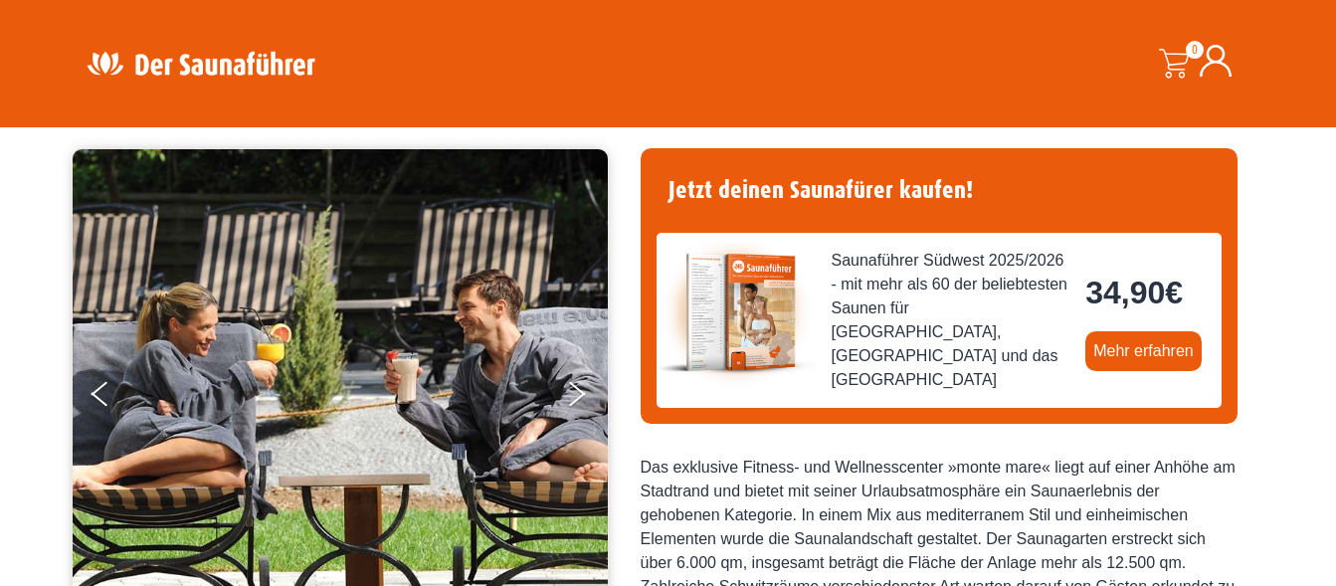
scroll to position [101, 0]
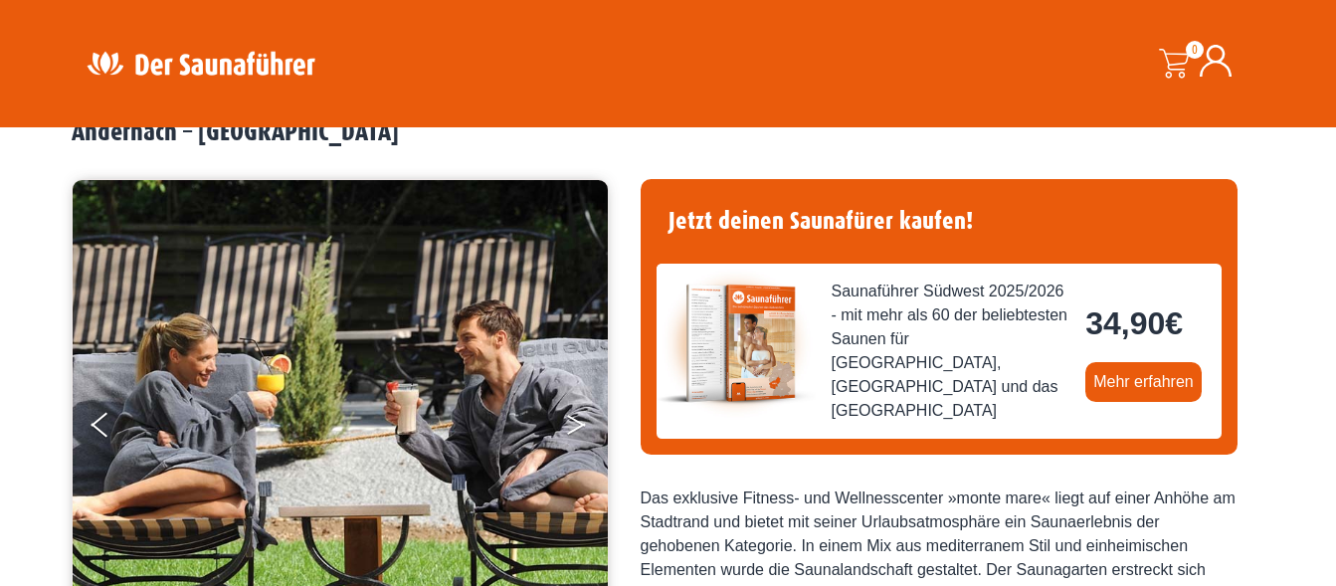
click at [578, 434] on button "Next" at bounding box center [590, 429] width 50 height 50
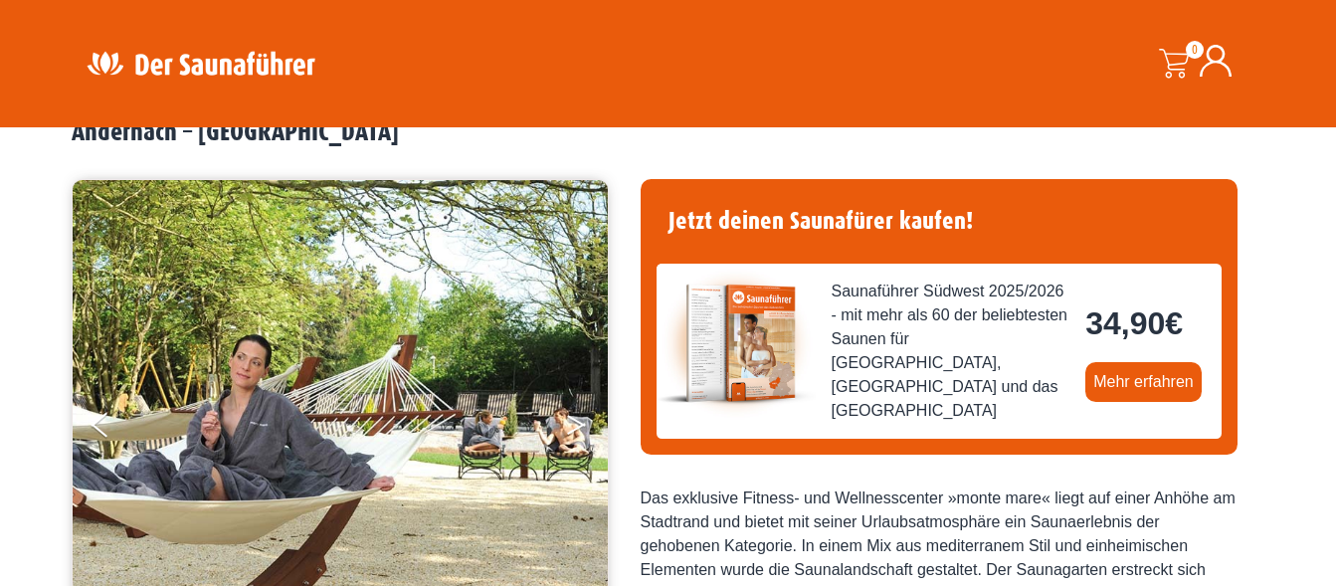
click at [571, 419] on icon "Next" at bounding box center [576, 421] width 18 height 12
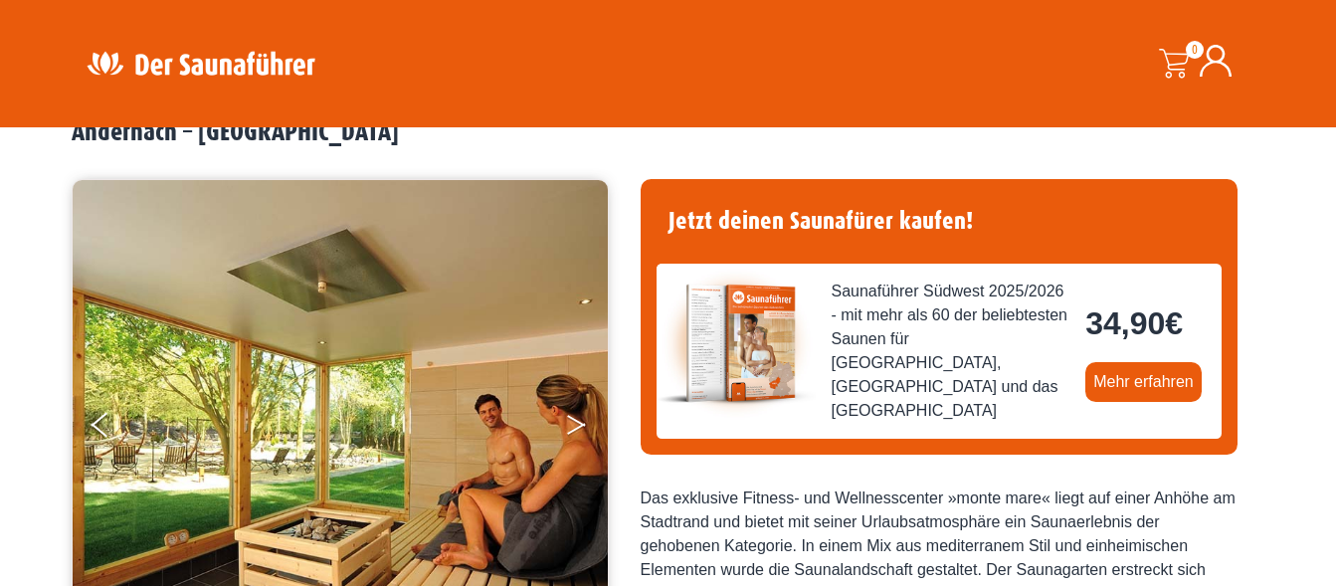
click at [575, 425] on button "Next" at bounding box center [590, 429] width 50 height 50
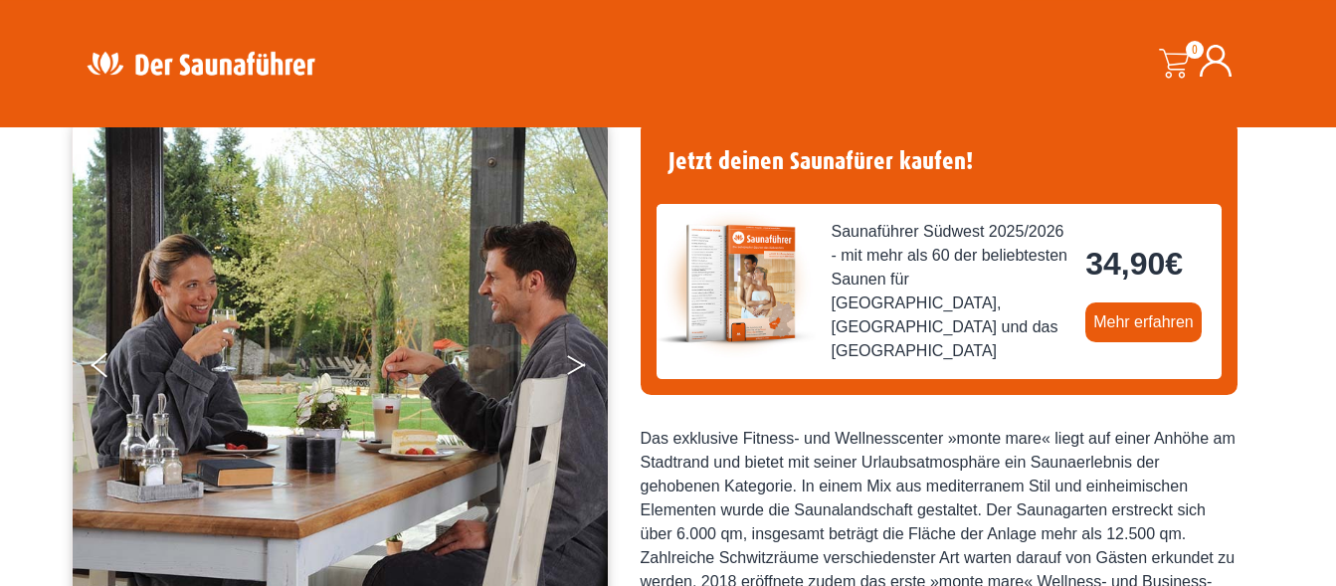
scroll to position [203, 0]
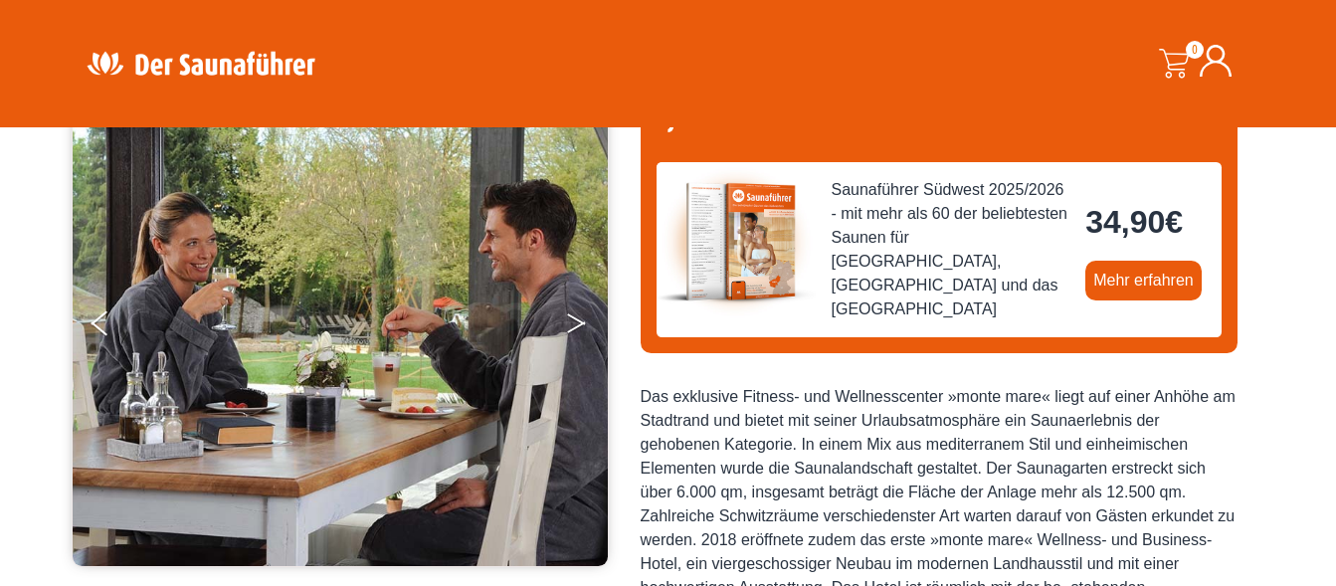
click at [575, 321] on button "Next" at bounding box center [590, 327] width 50 height 50
click at [575, 326] on button "Next" at bounding box center [590, 327] width 50 height 50
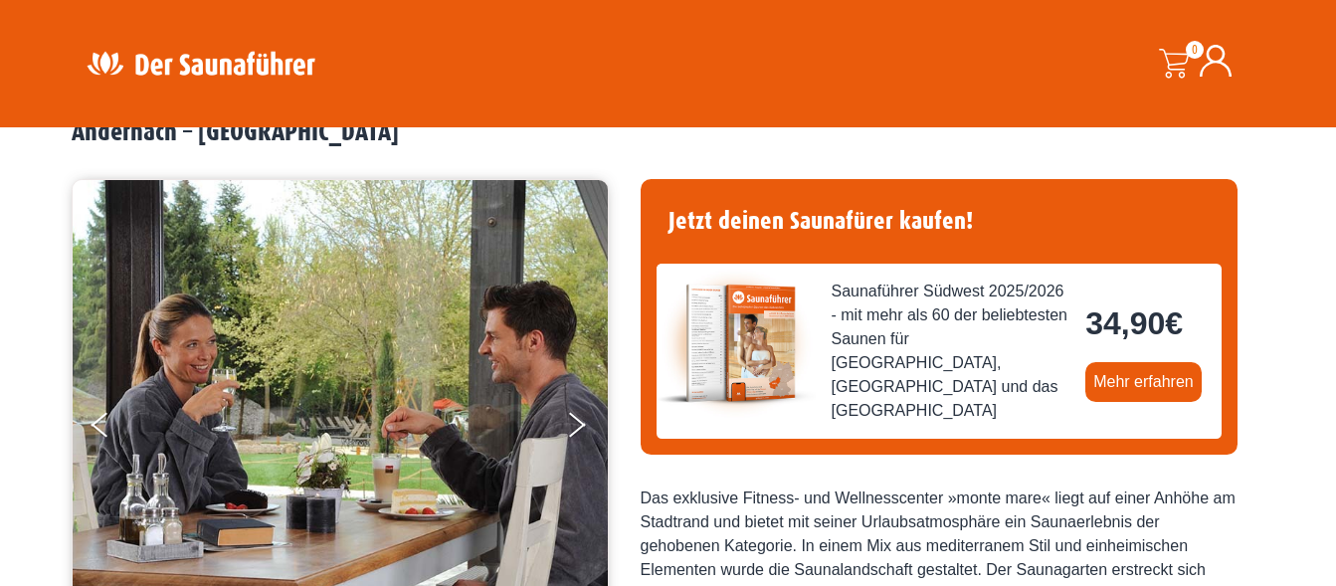
scroll to position [0, 0]
